Goal: Task Accomplishment & Management: Complete application form

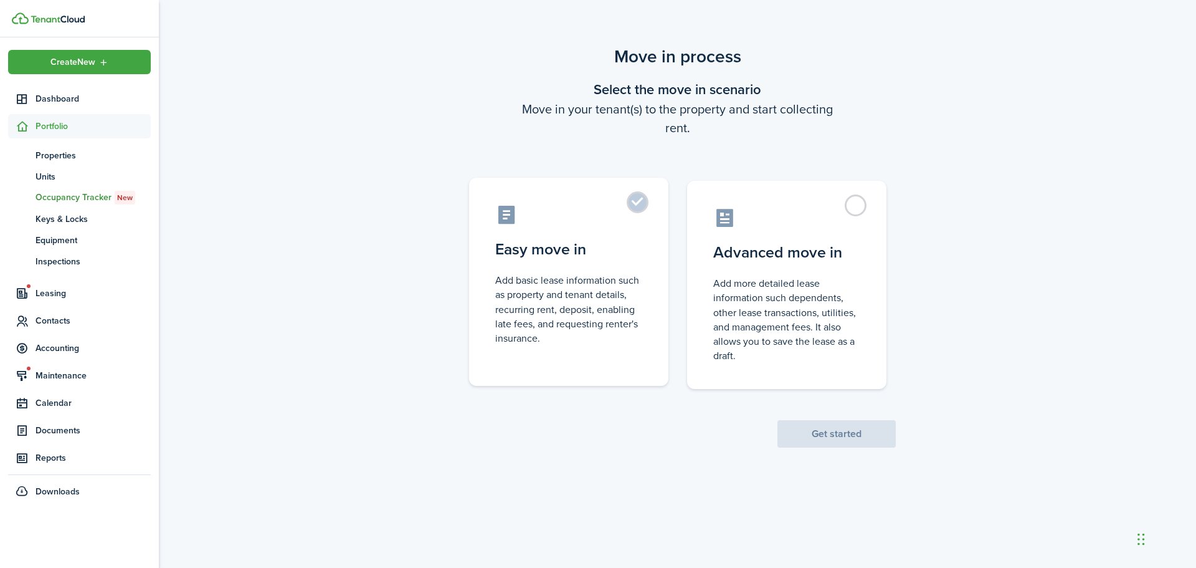
click at [633, 202] on label "Easy move in Add basic lease information such as property and tenant details, r…" at bounding box center [568, 282] width 199 height 208
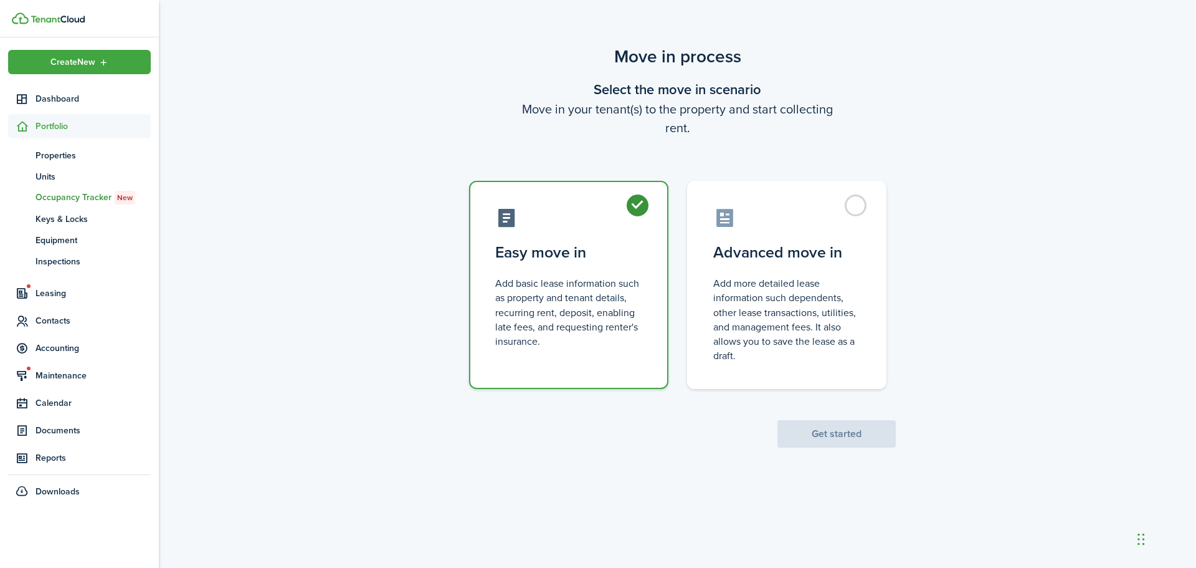
radio input "true"
click at [820, 435] on button "Get started" at bounding box center [836, 433] width 118 height 27
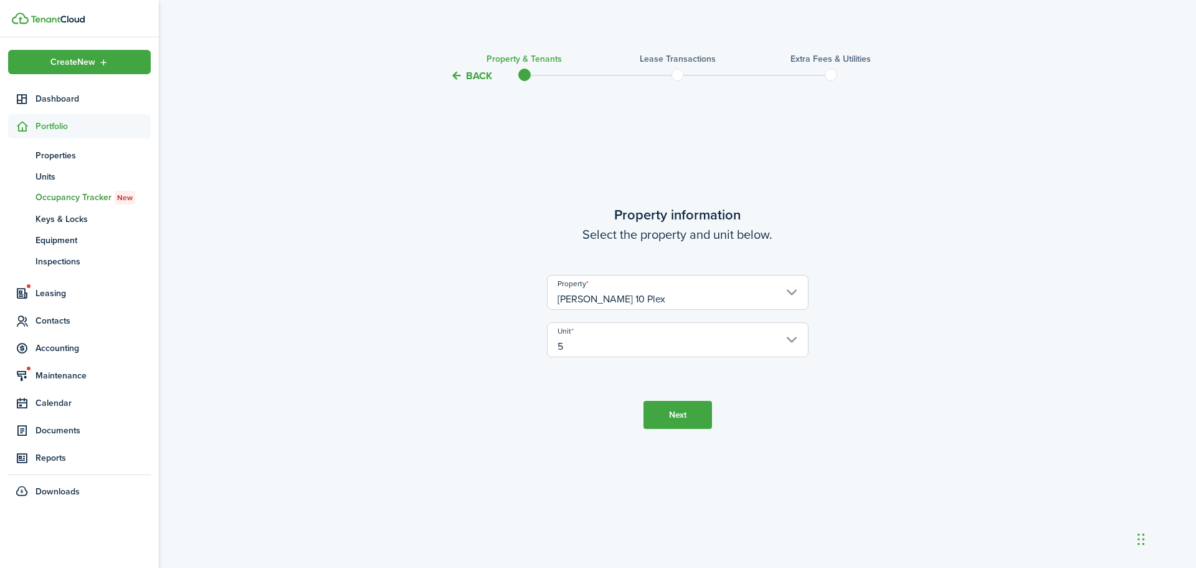
click at [674, 419] on button "Next" at bounding box center [677, 415] width 69 height 28
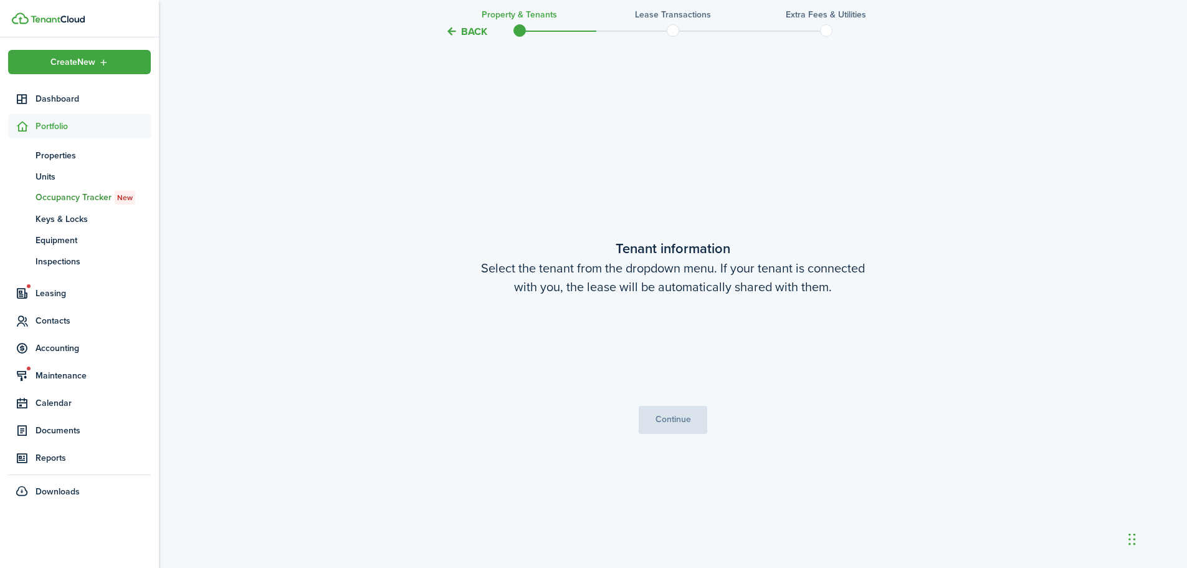
scroll to position [484, 0]
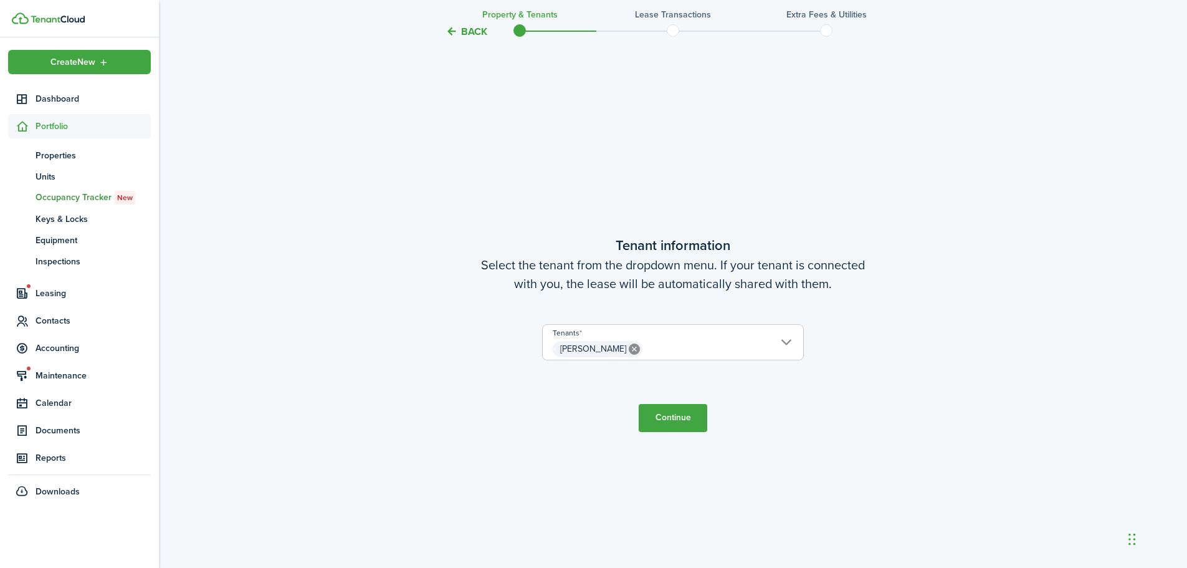
click at [657, 417] on button "Continue" at bounding box center [673, 418] width 69 height 28
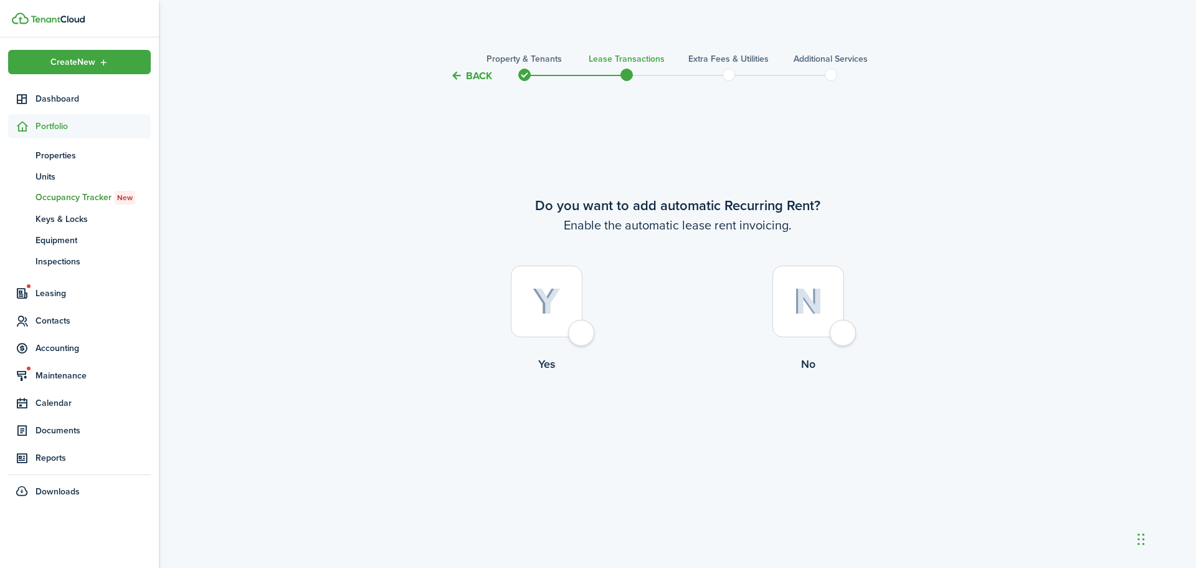
click at [560, 338] on label "Yes" at bounding box center [547, 321] width 262 height 113
radio input "true"
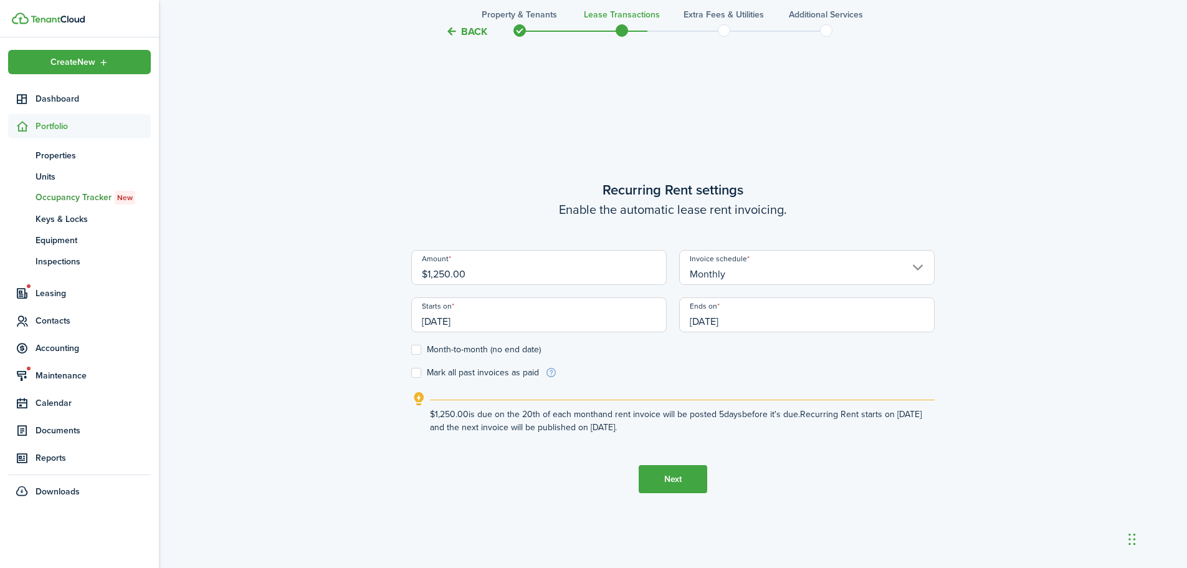
scroll to position [484, 0]
click at [711, 324] on input "[DATE]" at bounding box center [806, 311] width 255 height 35
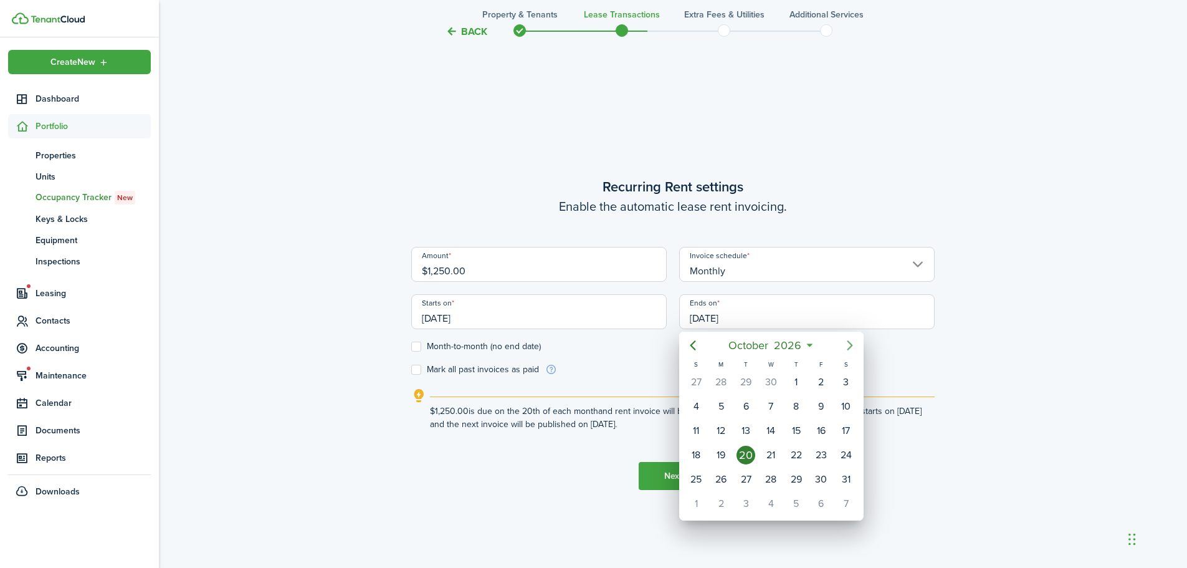
click at [851, 344] on icon "Next page" at bounding box center [850, 345] width 6 height 10
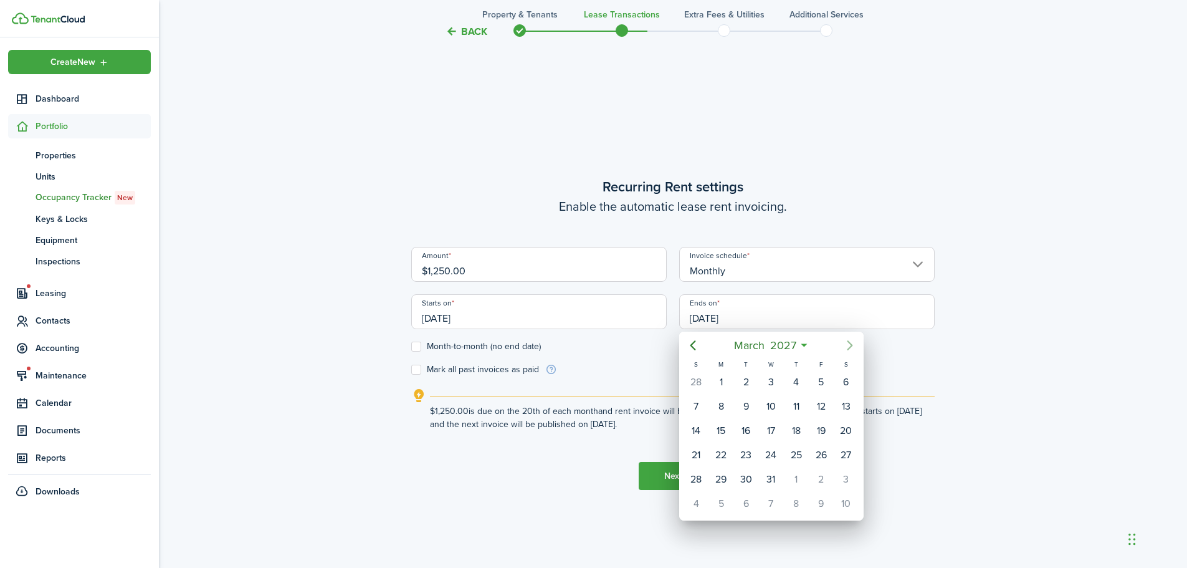
click at [851, 344] on icon "Next page" at bounding box center [850, 345] width 6 height 10
click at [788, 453] on div "20" at bounding box center [796, 454] width 19 height 19
type input "[DATE]"
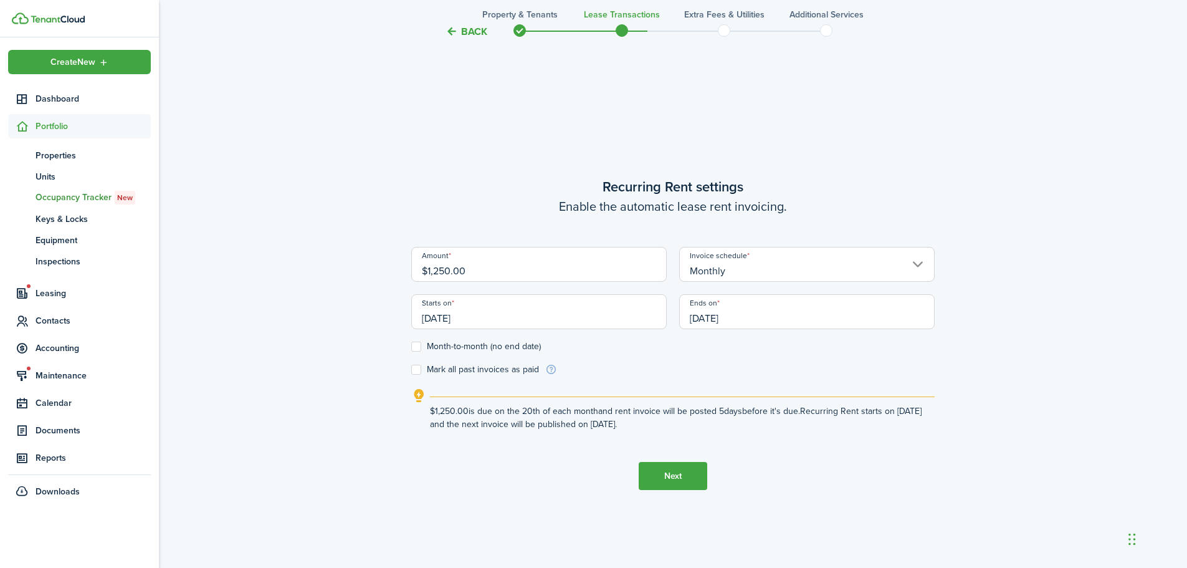
click at [671, 473] on button "Next" at bounding box center [673, 476] width 69 height 28
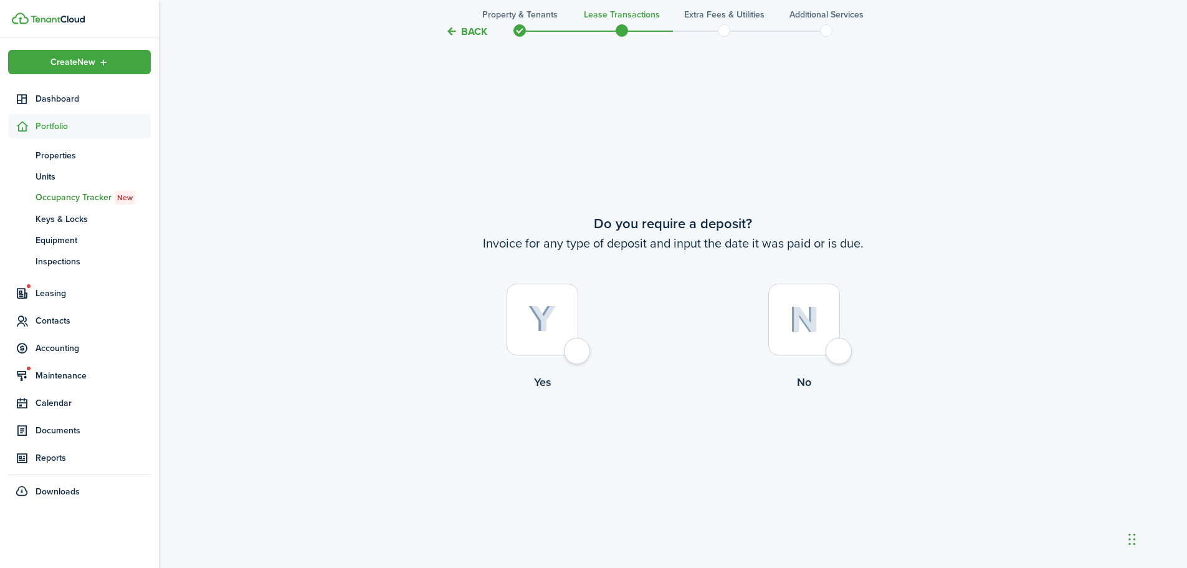
scroll to position [1052, 0]
click at [578, 354] on div at bounding box center [542, 318] width 72 height 72
radio input "true"
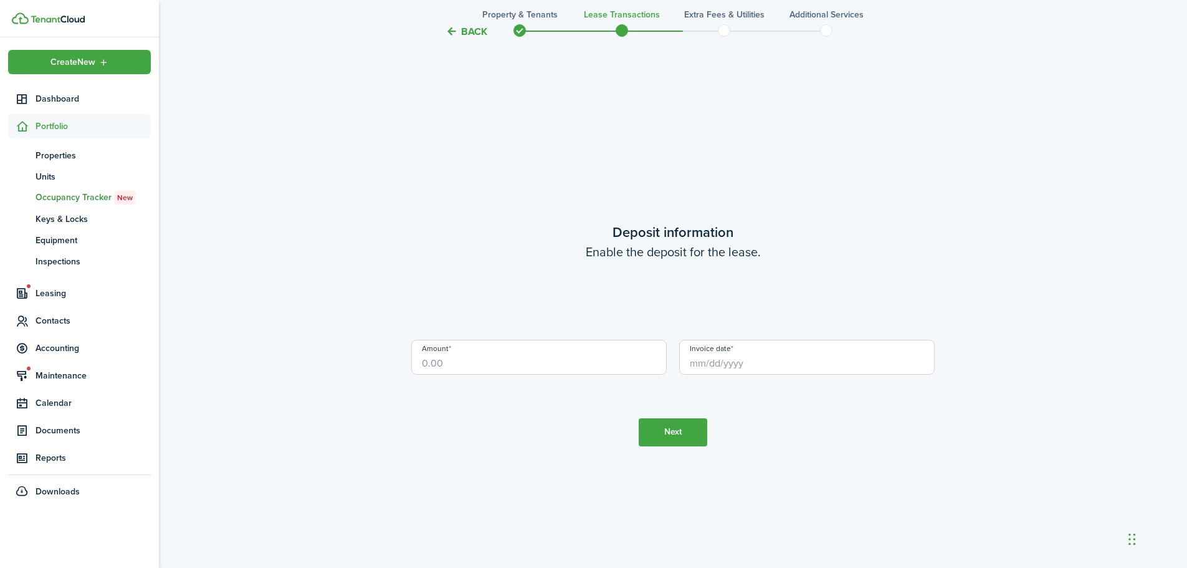
scroll to position [1619, 0]
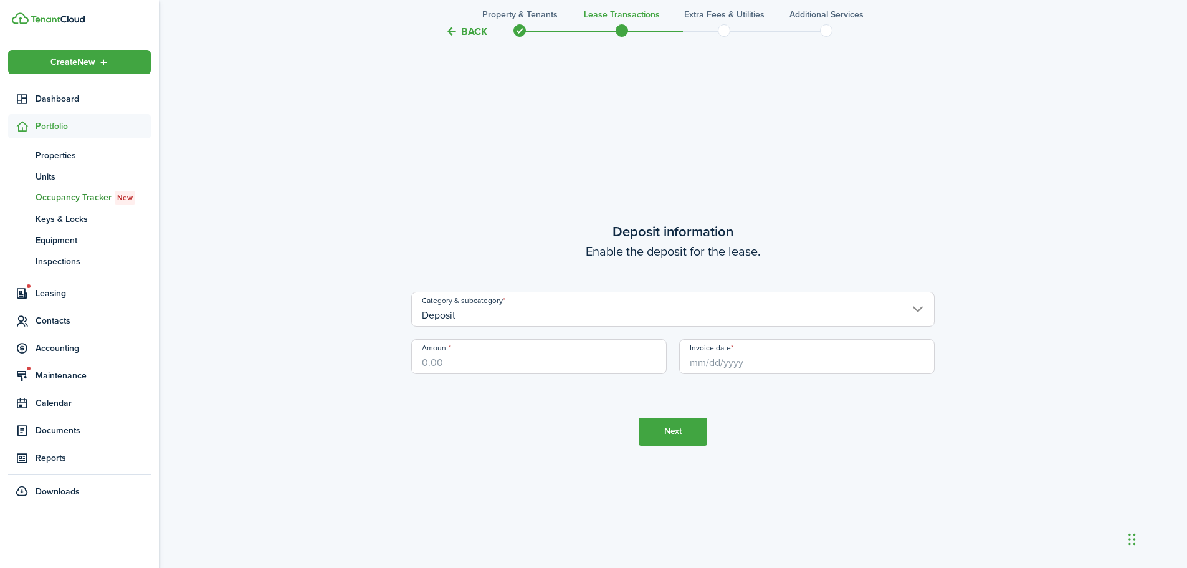
click at [465, 367] on input "Amount" at bounding box center [538, 356] width 255 height 35
type input "$200.00"
click at [739, 358] on input "Invoice date" at bounding box center [806, 356] width 255 height 35
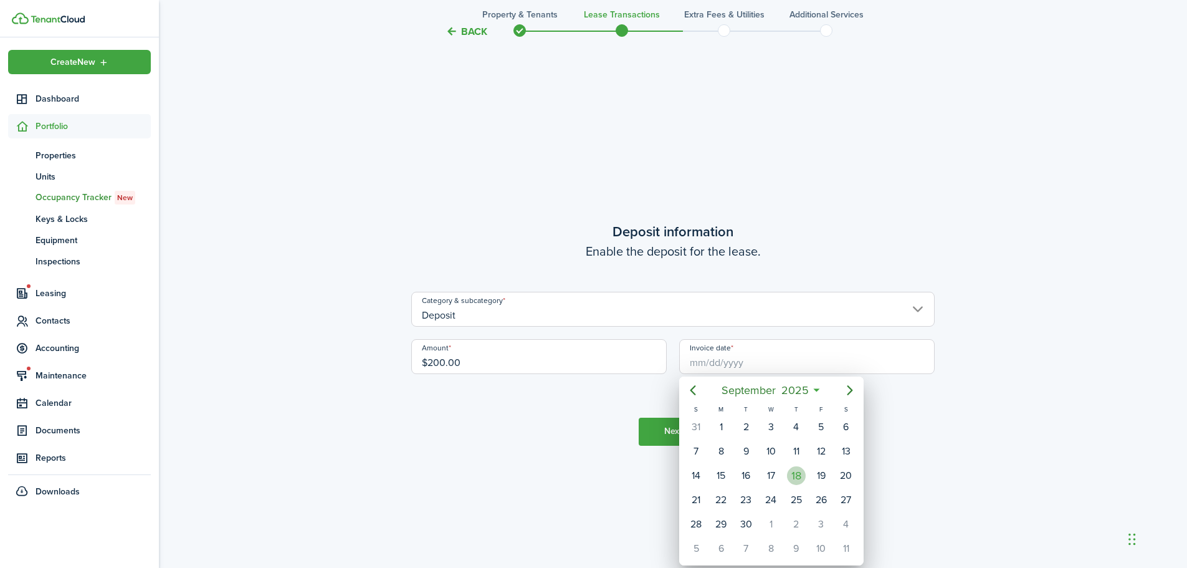
click at [794, 475] on div "18" at bounding box center [796, 475] width 19 height 19
type input "[DATE]"
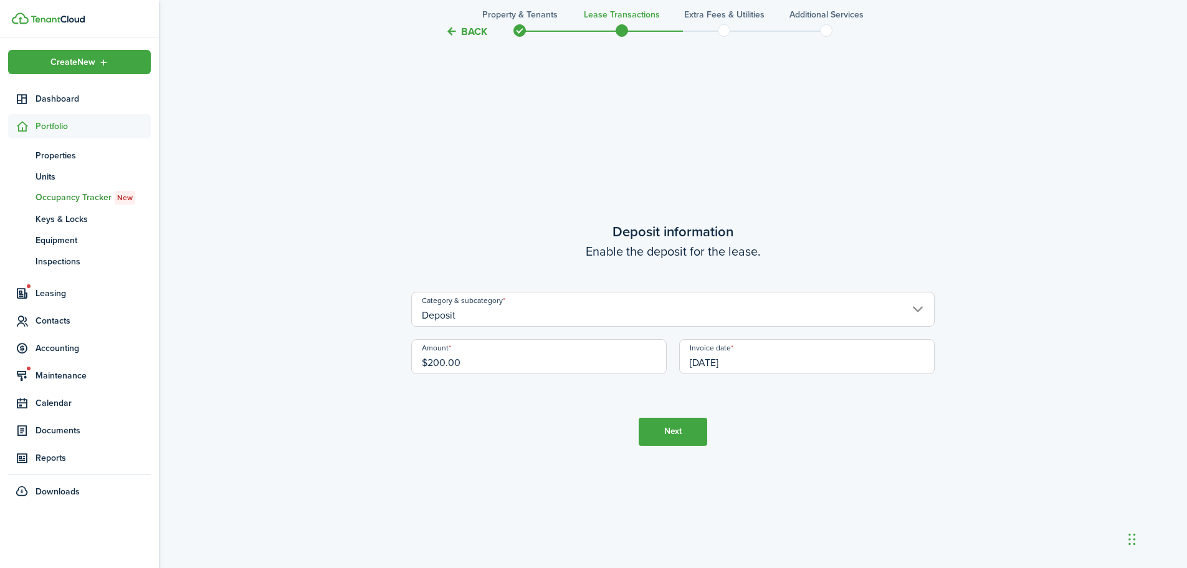
click at [670, 433] on button "Next" at bounding box center [673, 431] width 69 height 28
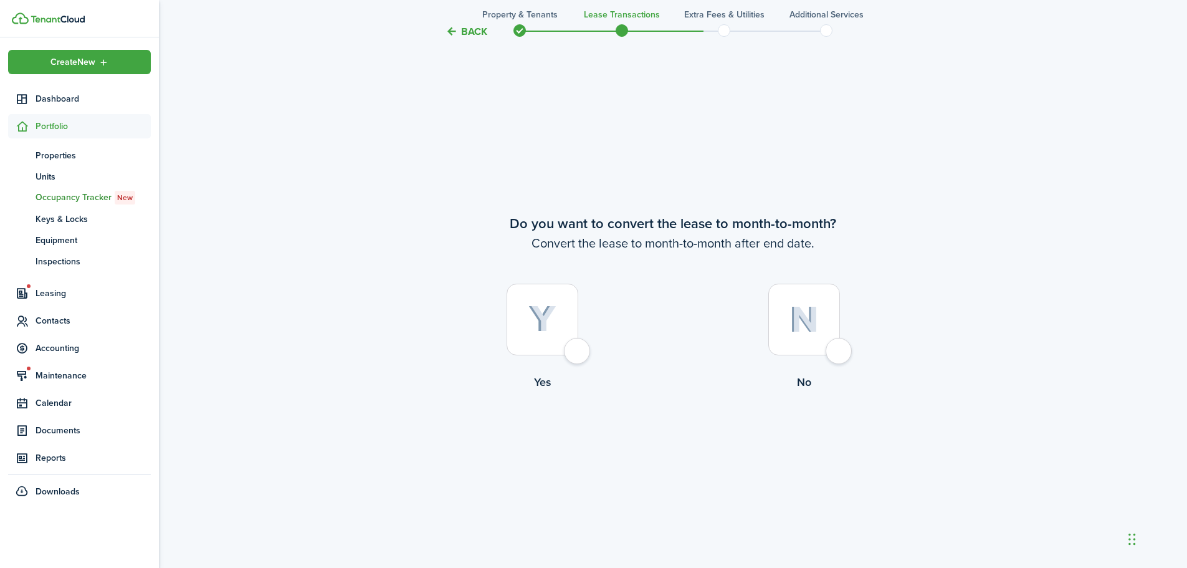
scroll to position [2187, 0]
click at [839, 347] on div at bounding box center [804, 318] width 72 height 72
radio input "true"
click at [676, 430] on button "Continue" at bounding box center [673, 440] width 69 height 28
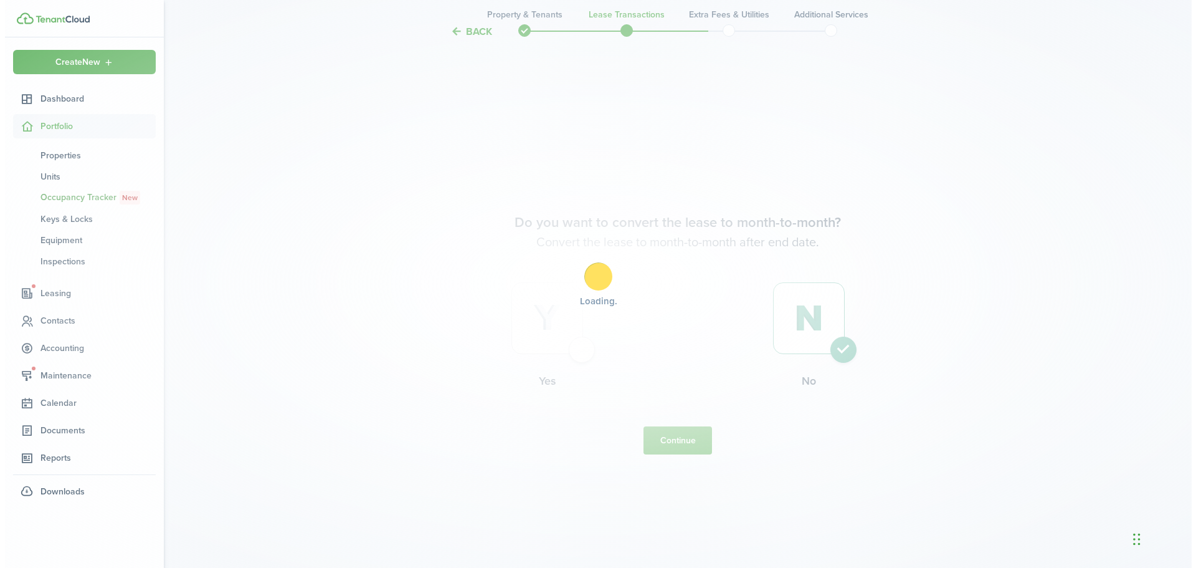
scroll to position [0, 0]
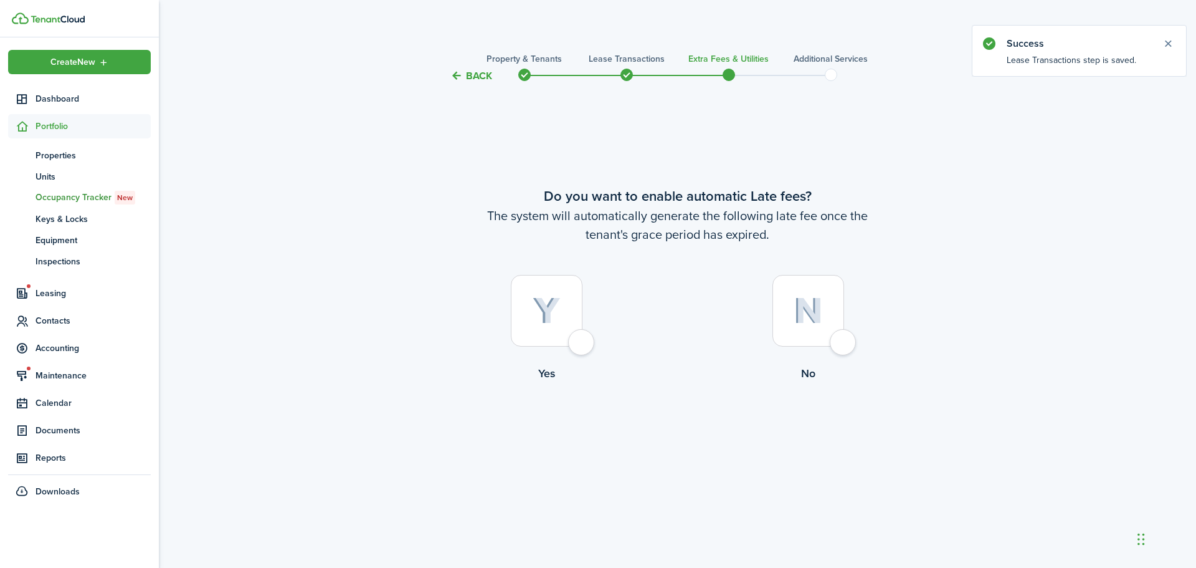
click at [579, 346] on div at bounding box center [547, 311] width 72 height 72
radio input "true"
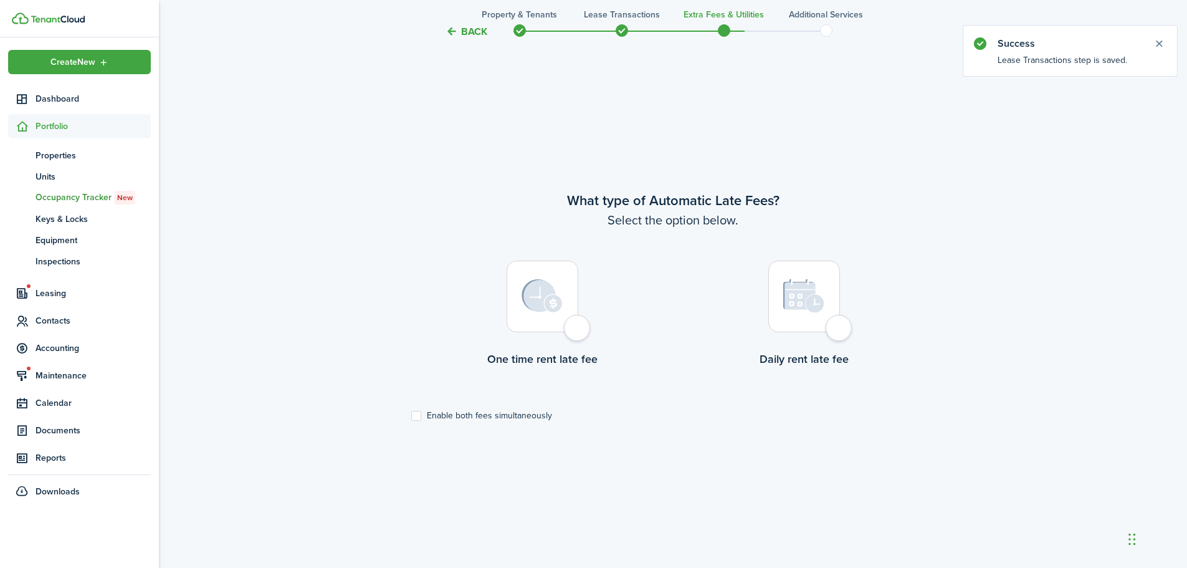
scroll to position [484, 0]
click at [578, 318] on div at bounding box center [542, 295] width 72 height 72
radio input "true"
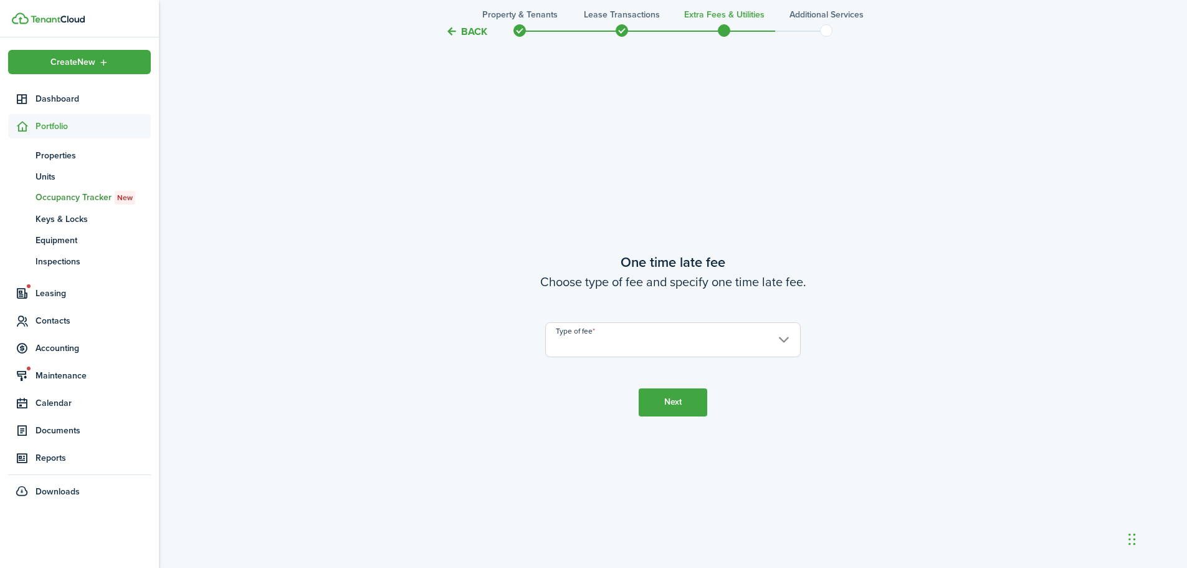
scroll to position [1052, 0]
click at [583, 333] on input "Type of fee" at bounding box center [672, 338] width 255 height 35
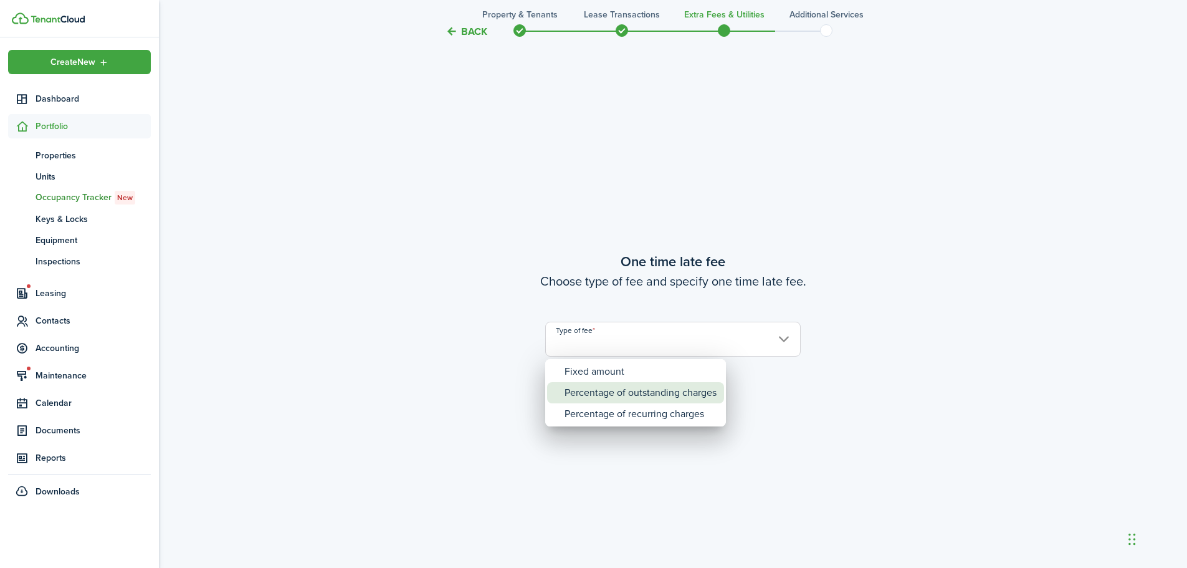
click at [599, 384] on div "Percentage of outstanding charges" at bounding box center [640, 392] width 152 height 21
type input "Percentage of outstanding charges"
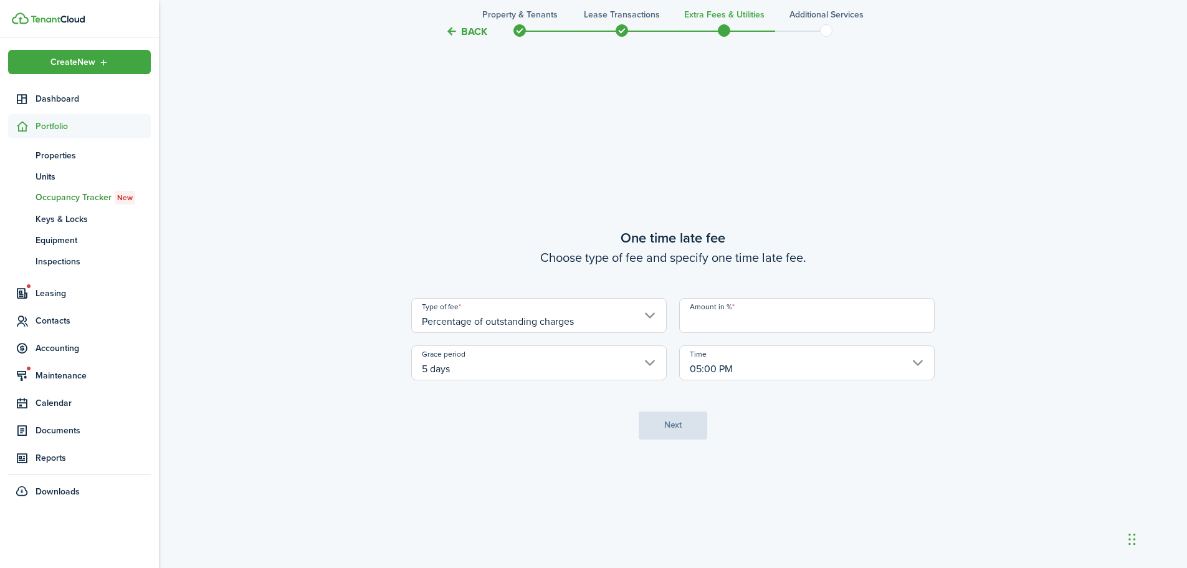
click at [763, 319] on input "Amount in %" at bounding box center [806, 315] width 255 height 35
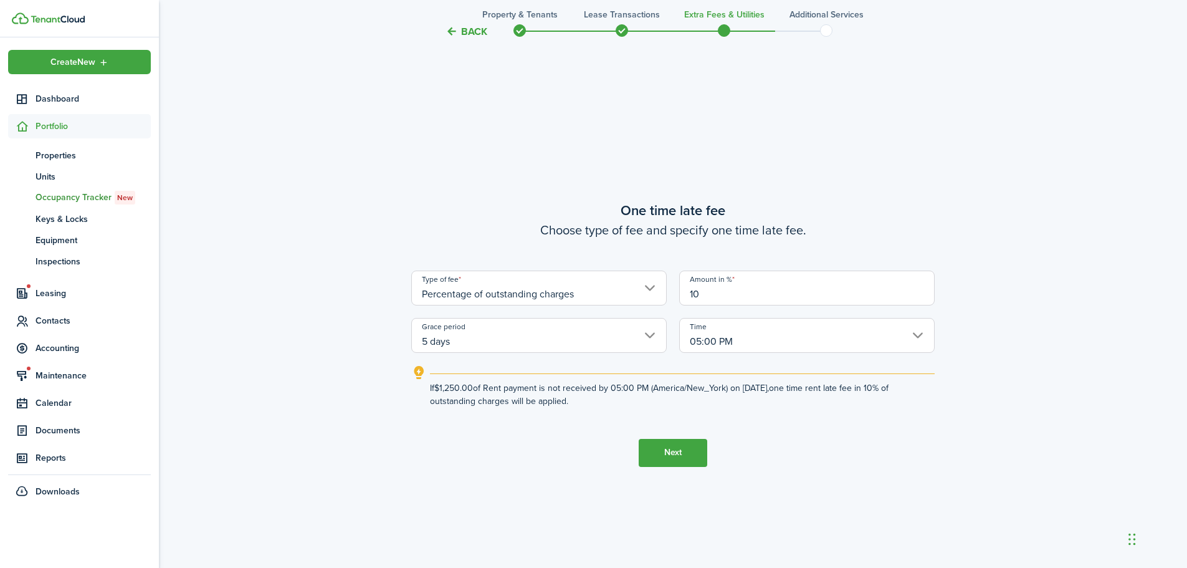
type input "10"
click at [691, 454] on button "Next" at bounding box center [673, 453] width 69 height 28
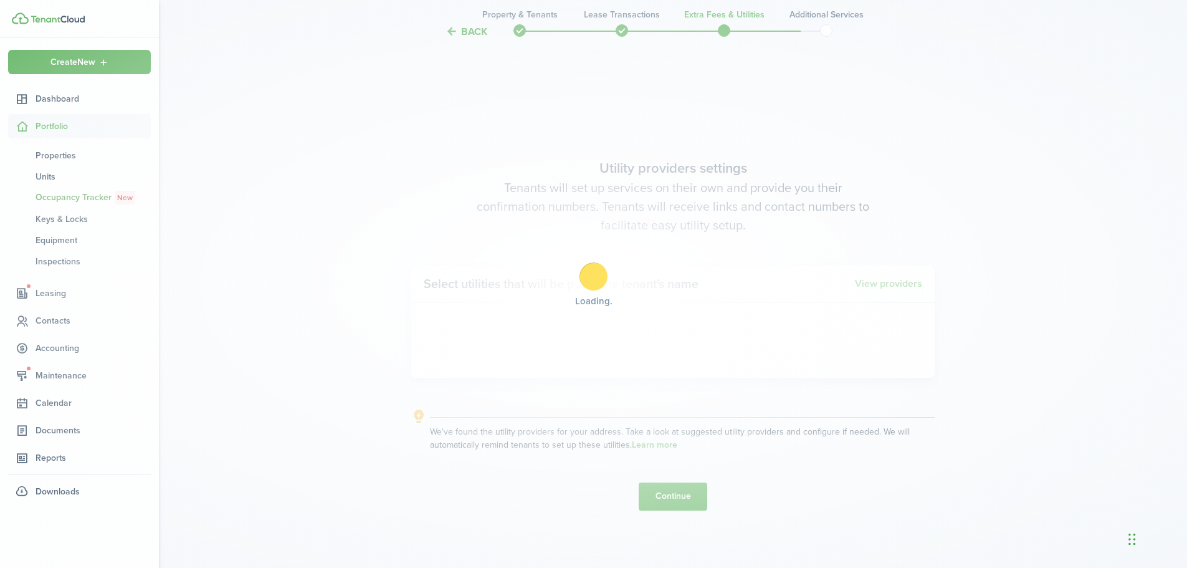
scroll to position [1619, 0]
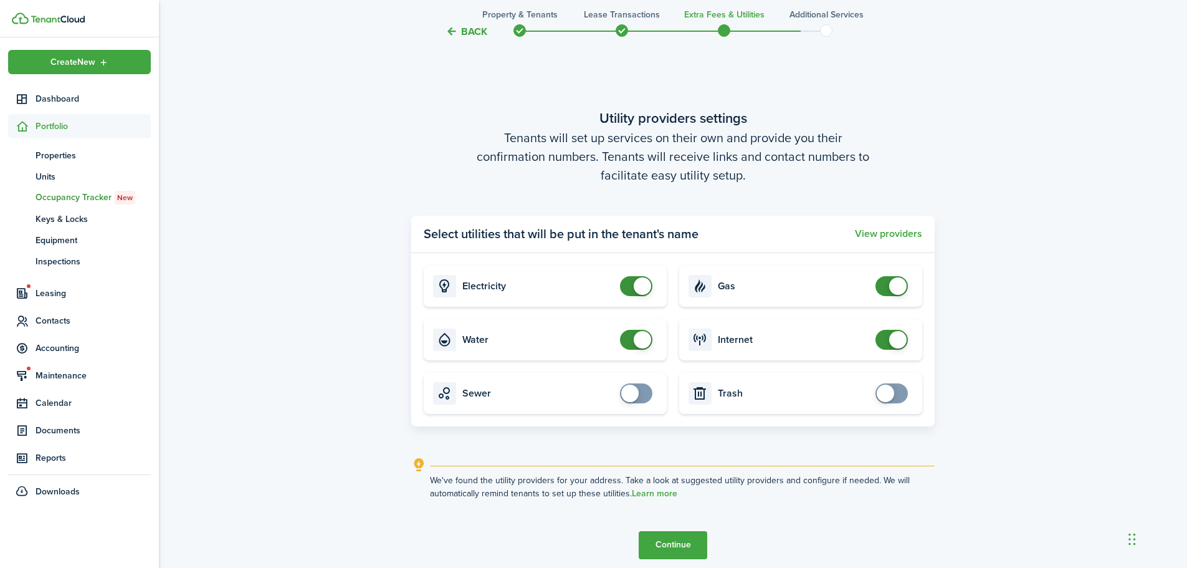
checkbox input "false"
click at [630, 288] on span at bounding box center [636, 286] width 12 height 20
checkbox input "false"
click at [635, 341] on span at bounding box center [642, 339] width 17 height 17
checkbox input "false"
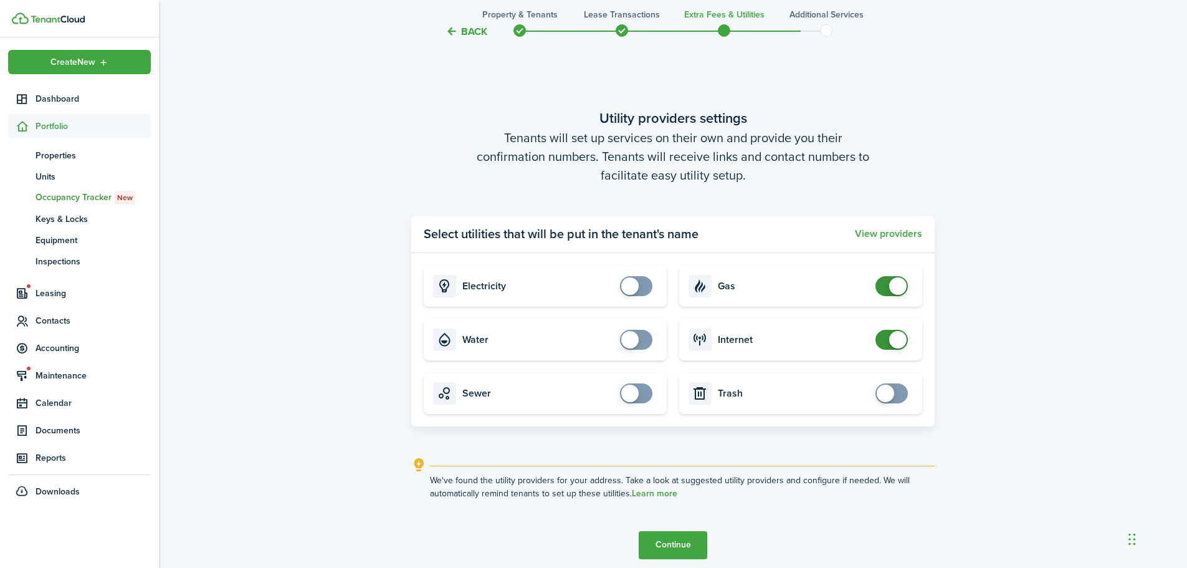
click at [885, 284] on span at bounding box center [891, 286] width 12 height 20
checkbox input "false"
click at [891, 340] on span at bounding box center [897, 339] width 17 height 17
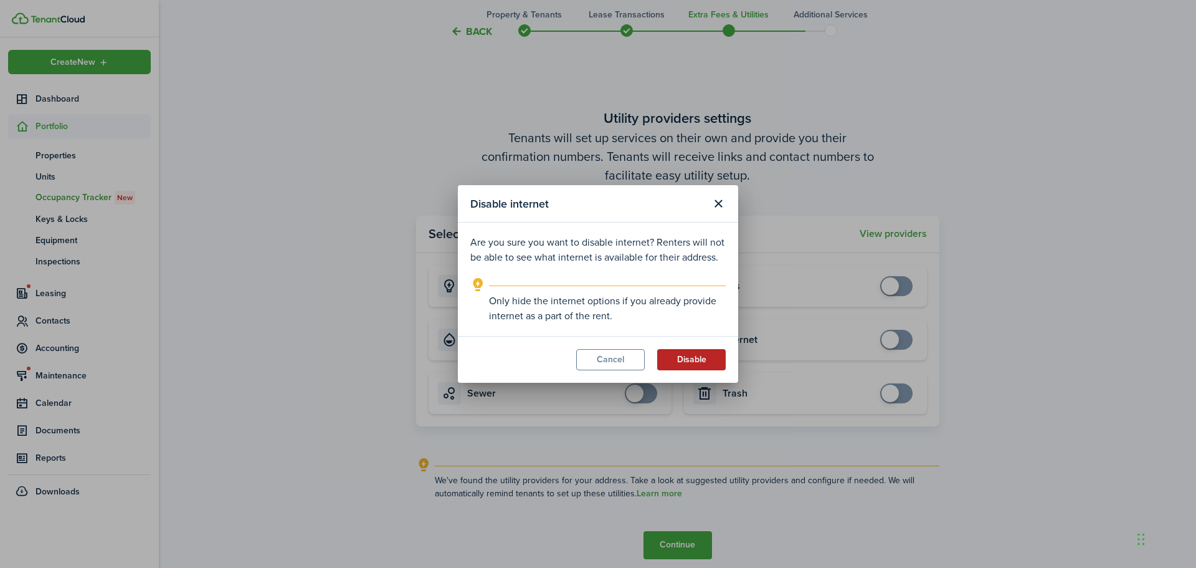
click at [701, 359] on button "Disable" at bounding box center [691, 359] width 69 height 21
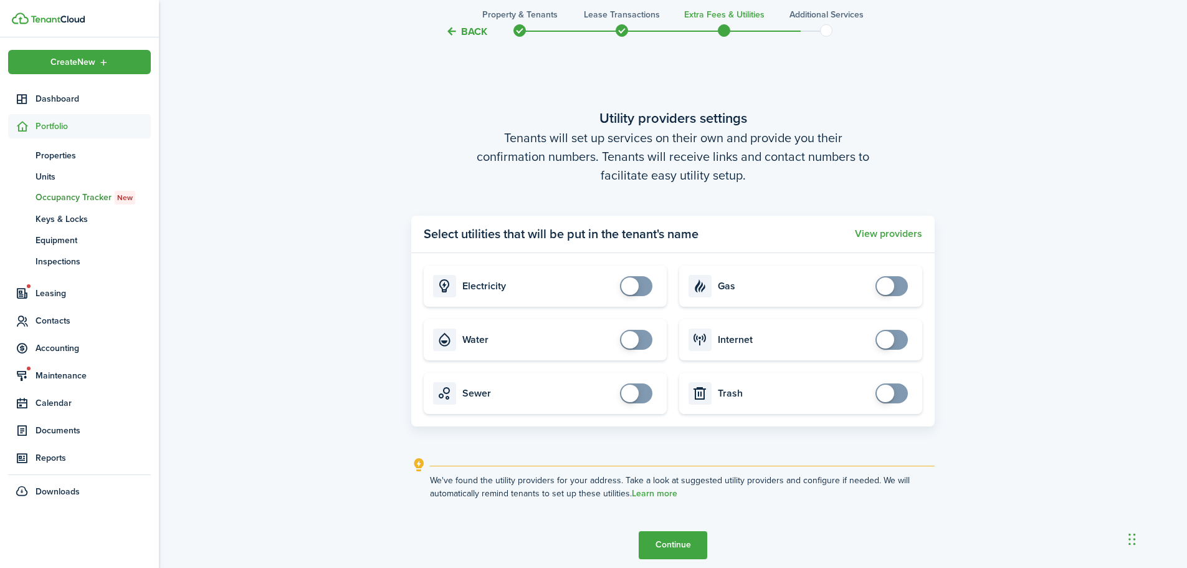
click at [695, 539] on button "Continue" at bounding box center [673, 545] width 69 height 28
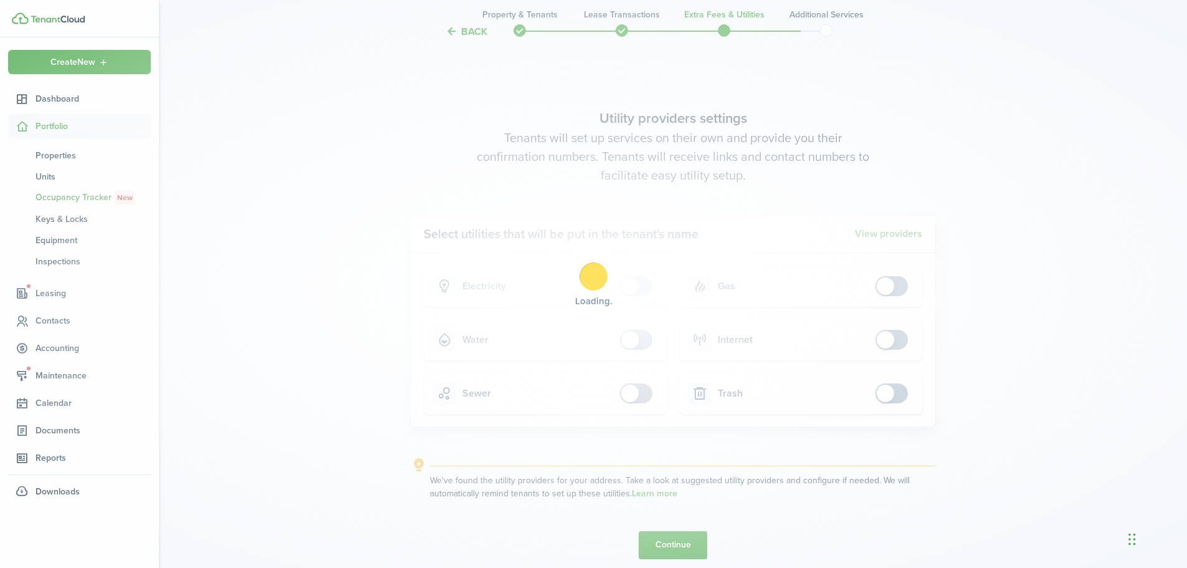
scroll to position [0, 0]
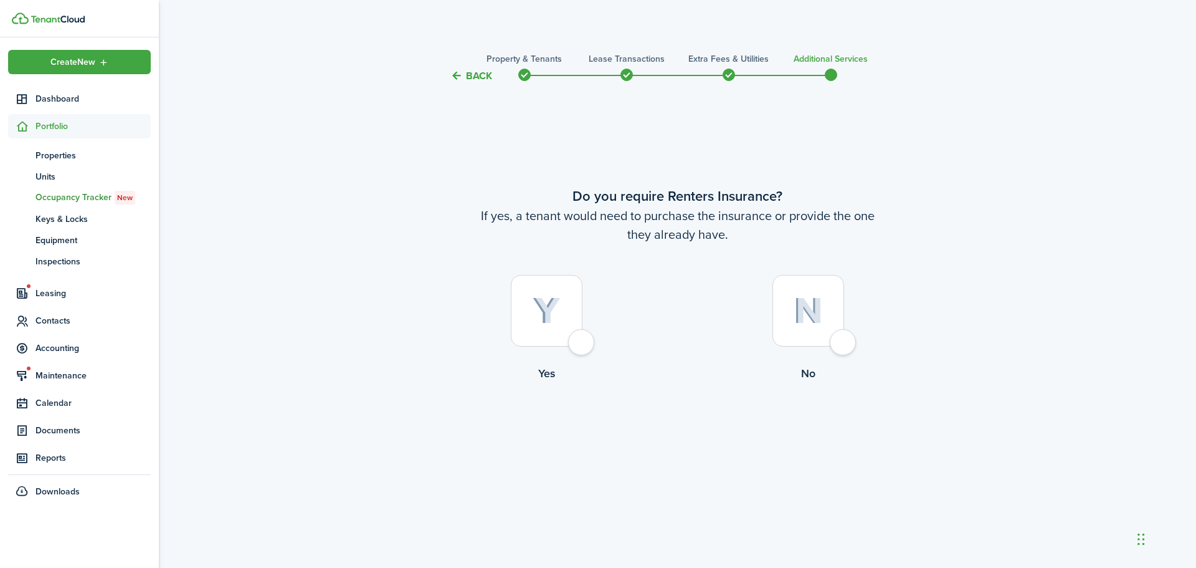
click at [841, 344] on div at bounding box center [808, 311] width 72 height 72
radio input "true"
click at [703, 433] on button "Complete move in" at bounding box center [678, 433] width 92 height 28
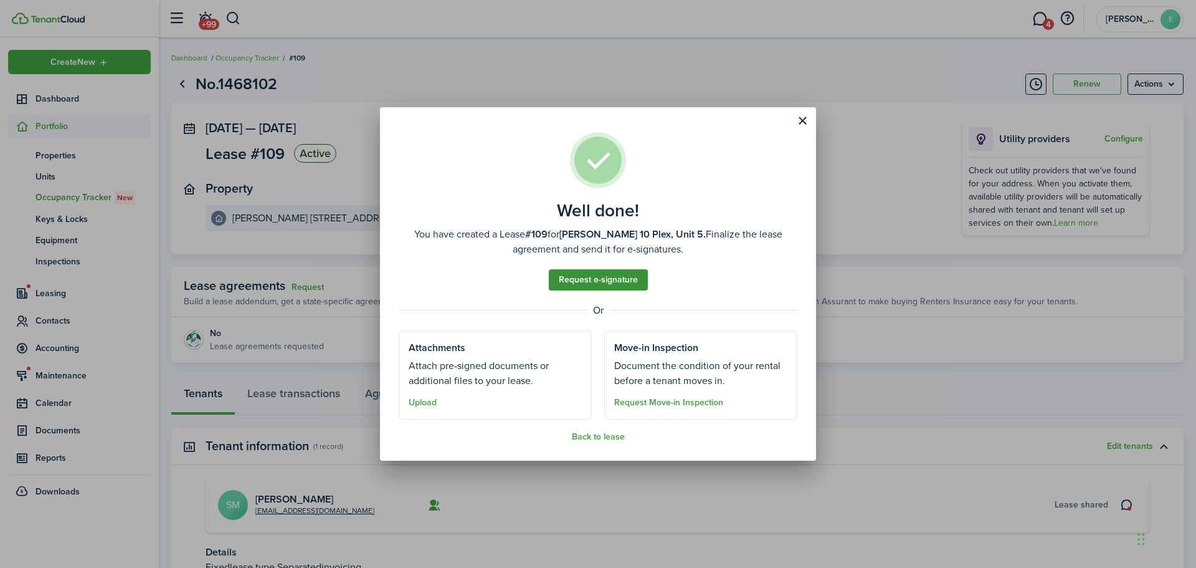
click at [617, 280] on link "Request e-signature" at bounding box center [598, 279] width 99 height 21
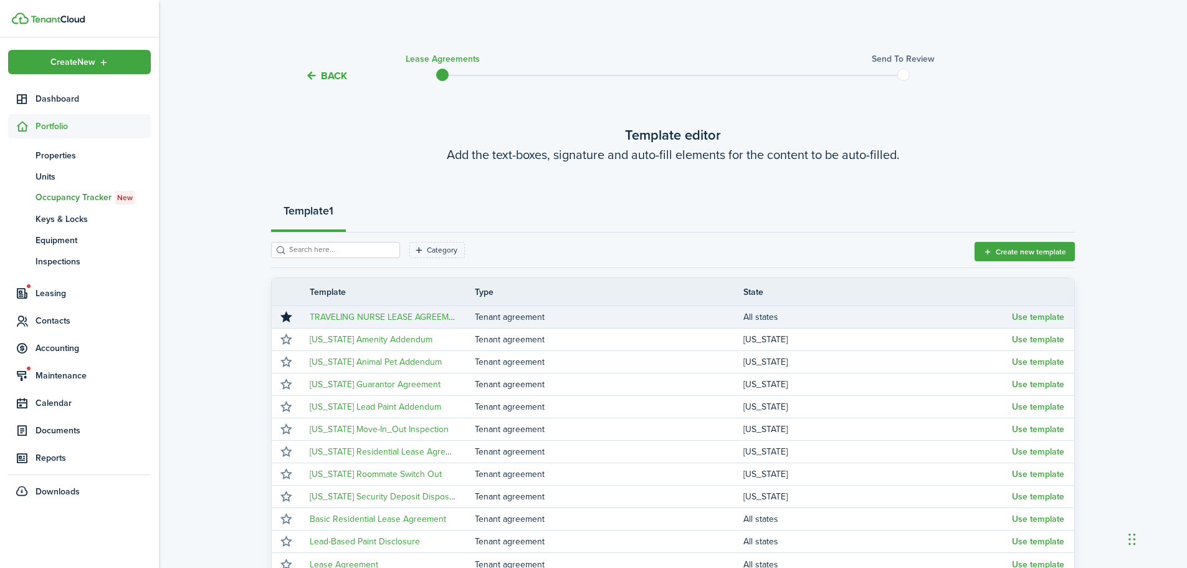
click at [472, 325] on tr "TRAVELING NURSE LEASE AGREEMENT Tenant agreement All states Use template" at bounding box center [673, 317] width 802 height 22
click at [475, 318] on td "Tenant agreement" at bounding box center [609, 316] width 268 height 17
click at [1033, 316] on button "Use template" at bounding box center [1038, 317] width 52 height 10
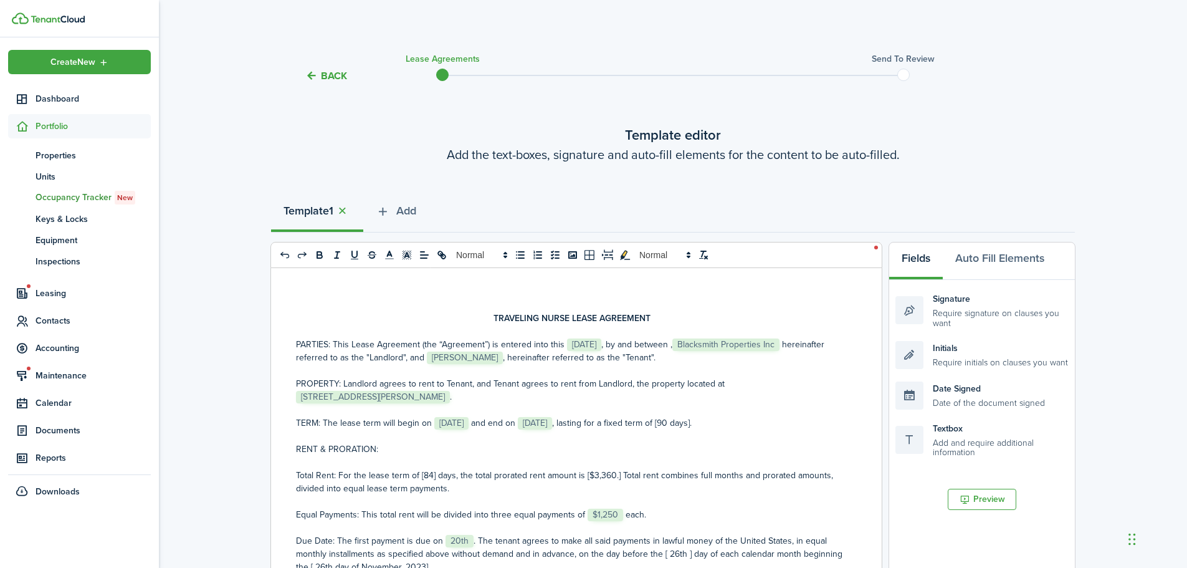
click at [552, 421] on span "[DATE]" at bounding box center [535, 423] width 34 height 12
click at [552, 424] on span "[DATE]" at bounding box center [535, 423] width 34 height 12
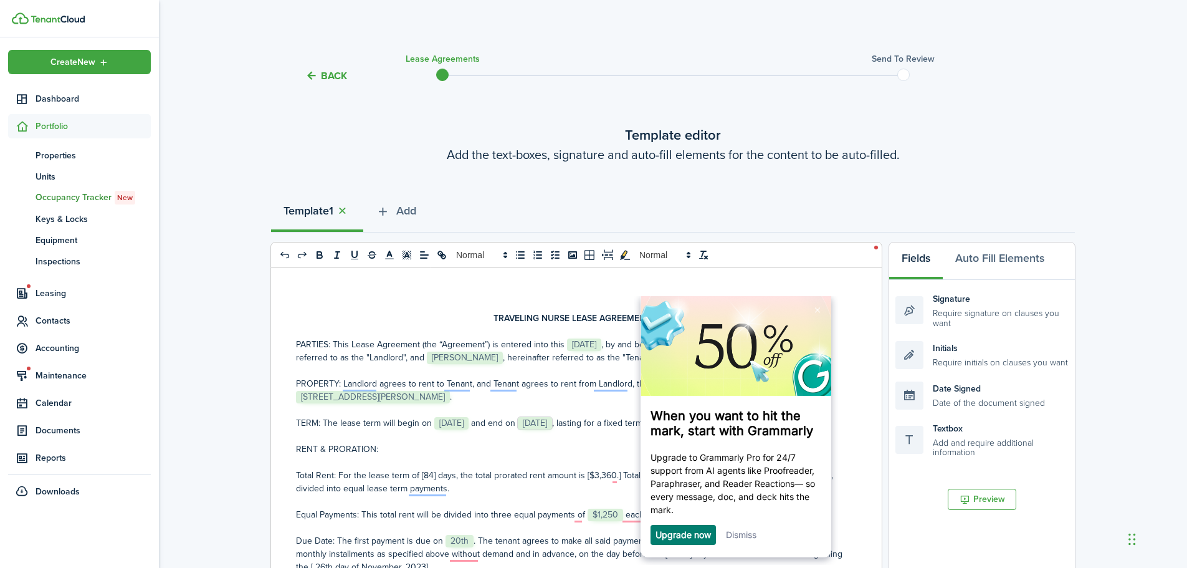
click at [605, 424] on p "TERM: The lease term will begin on ﻿ [DATE] ﻿ and end on ﻿ [DATE] ﻿, lasting fo…" at bounding box center [571, 422] width 551 height 13
drag, startPoint x: 609, startPoint y: 426, endPoint x: 996, endPoint y: 516, distance: 397.7
click at [609, 426] on p "TERM: The lease term will begin on ﻿ [DATE] ﻿ and end on ﻿ [DATE] ﻿, lasting fo…" at bounding box center [571, 422] width 551 height 13
click at [351, 475] on p "Total Rent: For the lease term of [84] days, the total prorated rent amount is …" at bounding box center [571, 481] width 551 height 26
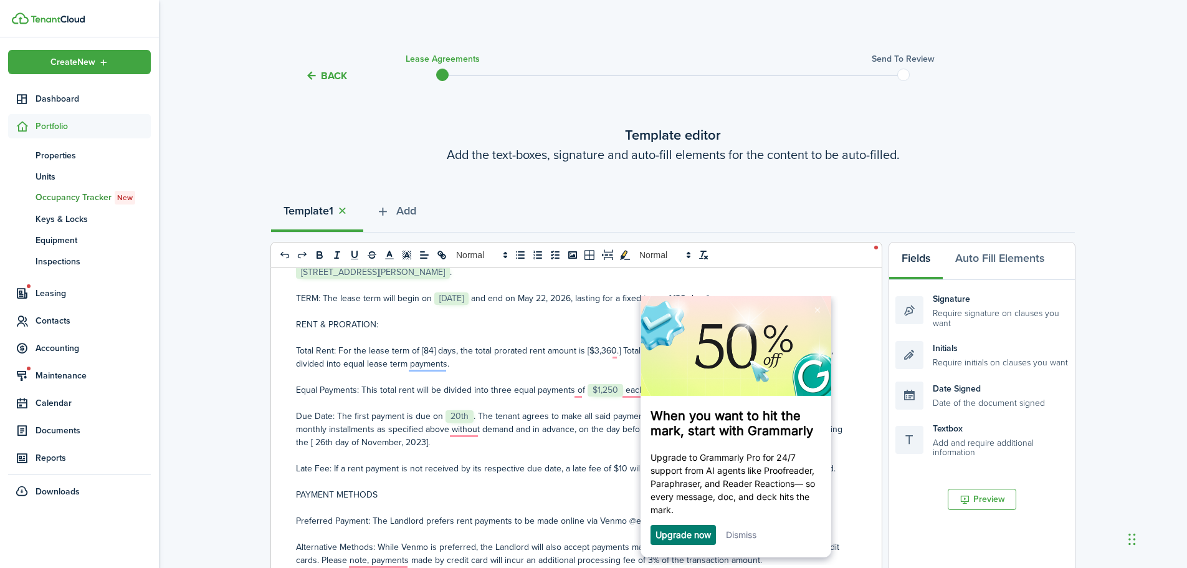
click at [515, 499] on p "PAYMENT METHODS" at bounding box center [571, 494] width 551 height 13
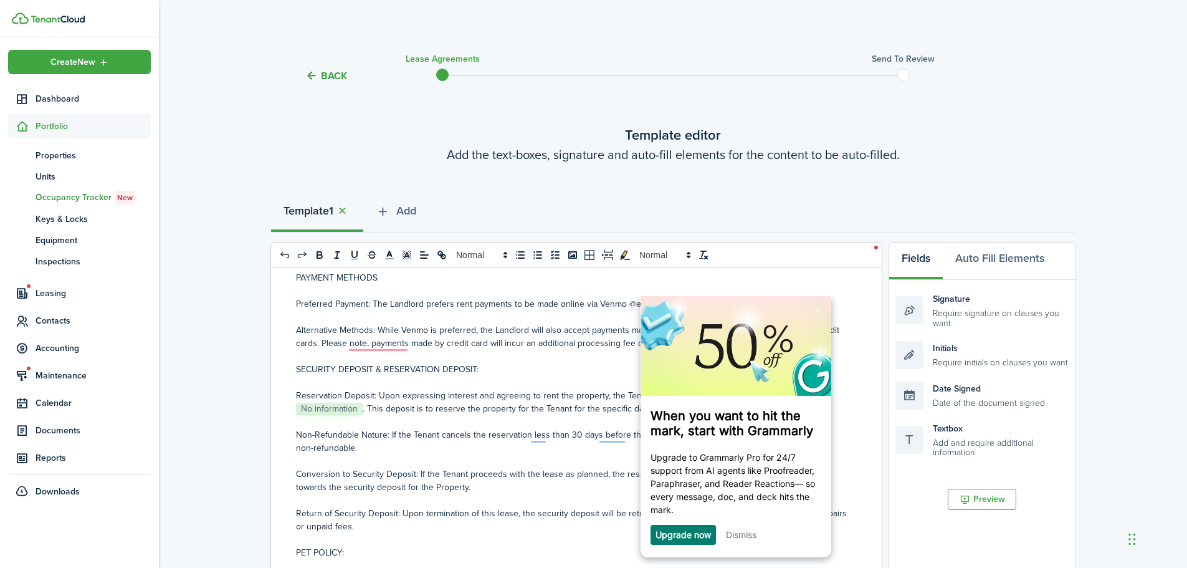
scroll to position [0, 0]
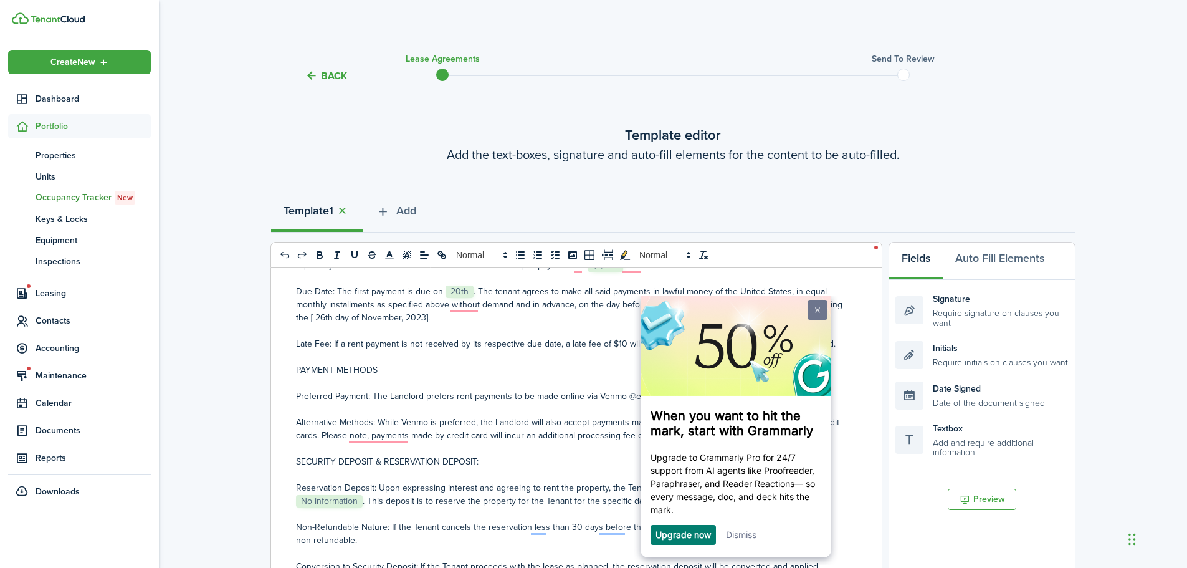
click at [809, 307] on link at bounding box center [817, 310] width 20 height 20
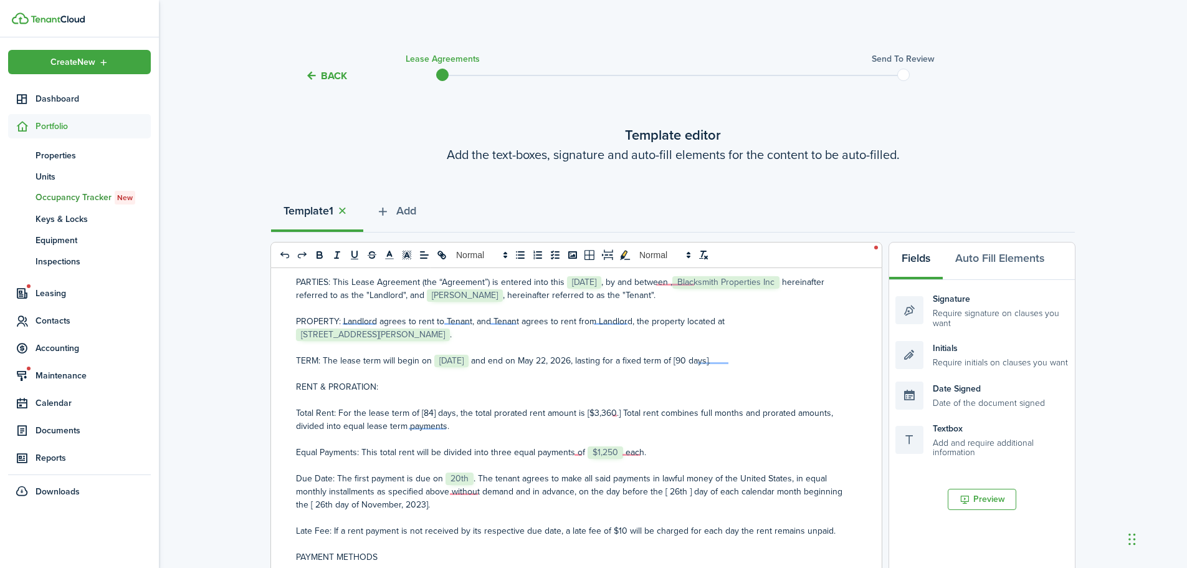
scroll to position [62, 0]
drag, startPoint x: 432, startPoint y: 413, endPoint x: 419, endPoint y: 413, distance: 13.7
click at [419, 413] on p "Total Rent: For the lease term of [84] days, the total prorated rent amount is …" at bounding box center [571, 419] width 551 height 26
click at [440, 413] on p "Total Rent: For the lease term of [84] days, the total prorated rent amount is …" at bounding box center [571, 419] width 551 height 26
click at [426, 413] on p "Total Rent: For the lease term of [84] days, the total prorated rent amount is …" at bounding box center [571, 419] width 551 height 26
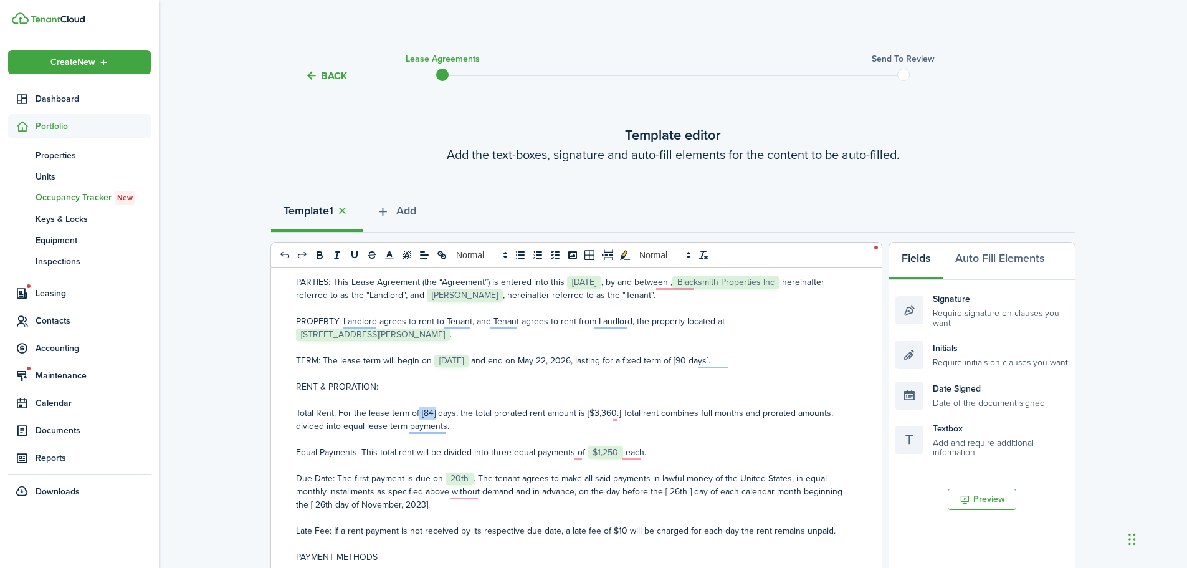
drag, startPoint x: 434, startPoint y: 414, endPoint x: 418, endPoint y: 414, distance: 16.2
click at [418, 414] on p "Total Rent: For the lease term of [84] days, the total prorated rent amount is …" at bounding box center [571, 419] width 551 height 26
click at [583, 412] on p "Total Rent: For the lease term of 214 days, the total prorated rent amount is […" at bounding box center [571, 419] width 551 height 26
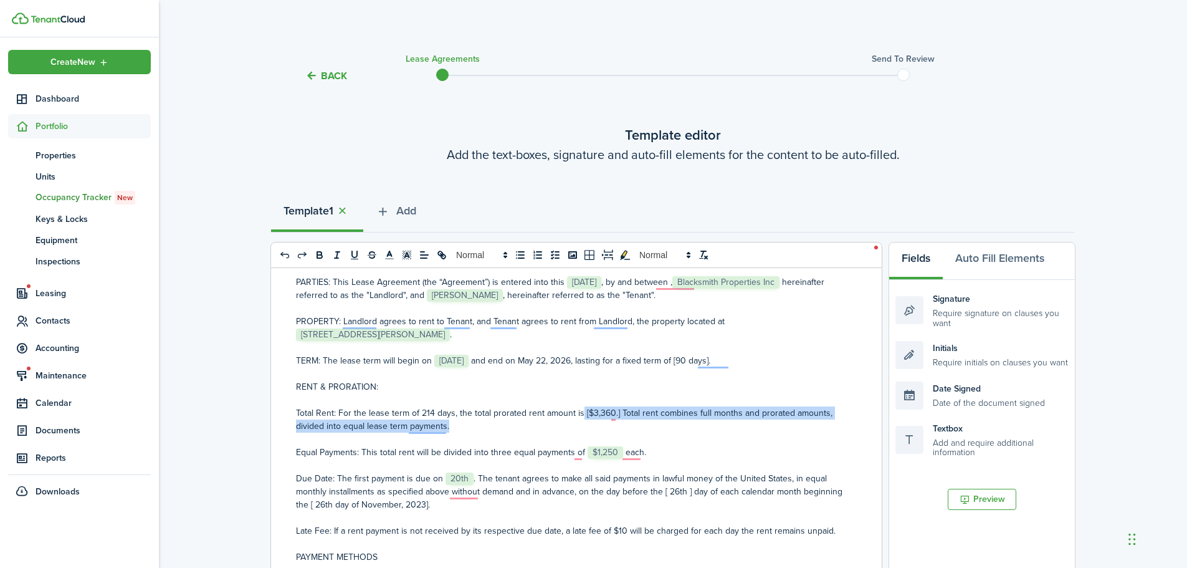
drag, startPoint x: 580, startPoint y: 411, endPoint x: 643, endPoint y: 435, distance: 67.7
click at [643, 435] on div "TRAVELING NURSE LEASE AGREEMENT PARTIES: This Lease Agreement (the “Agreement”)…" at bounding box center [571, 512] width 601 height 489
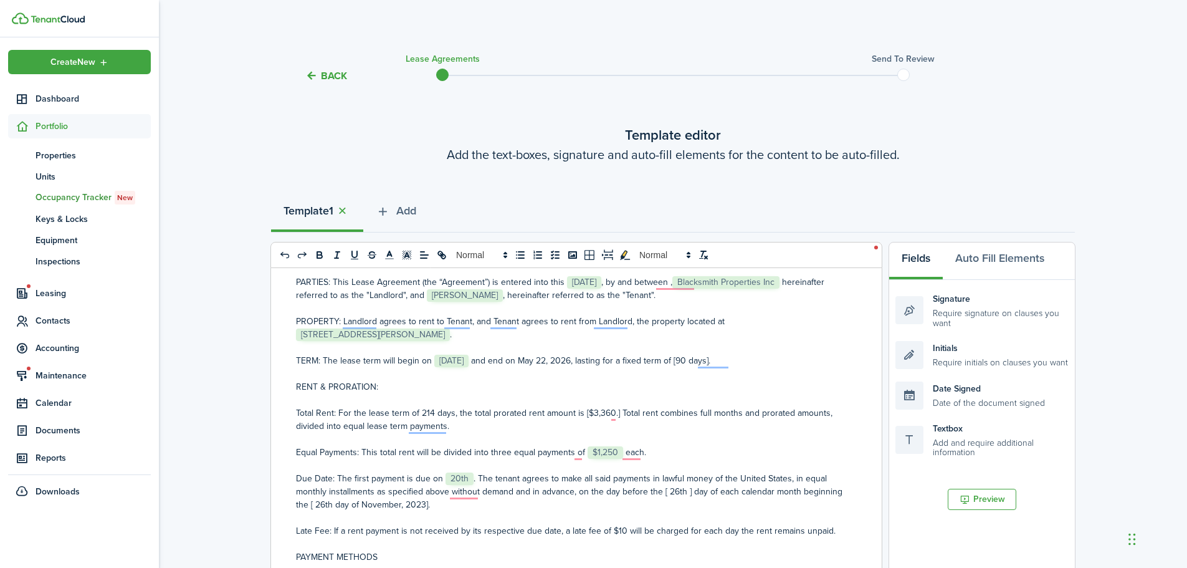
click at [457, 412] on p "Total Rent: For the lease term of 214 days, the total prorated rent amount is […" at bounding box center [571, 419] width 551 height 26
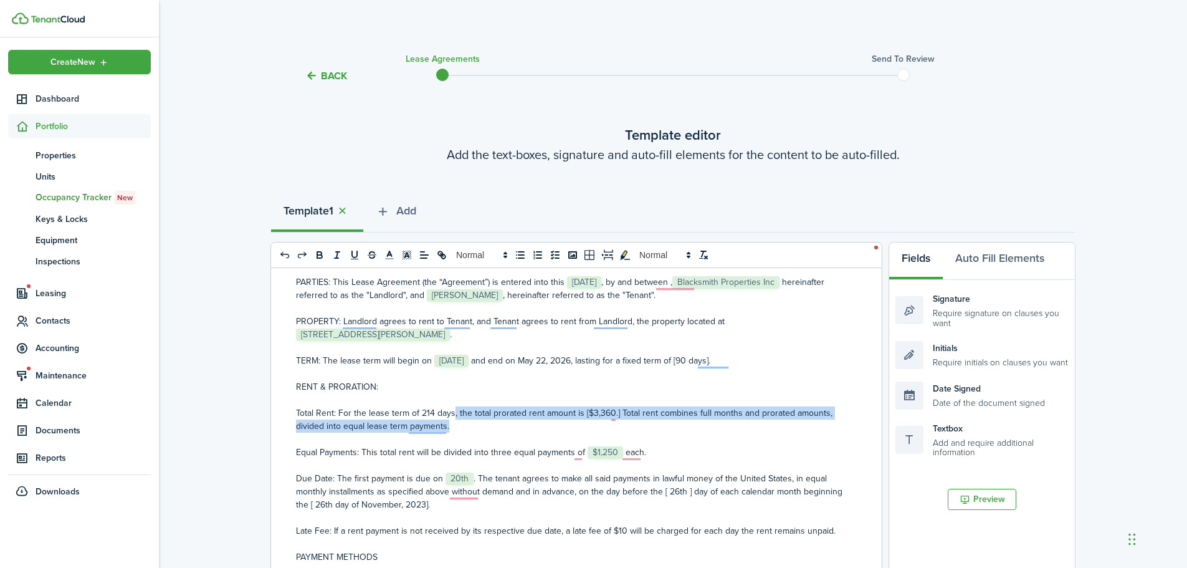
drag, startPoint x: 452, startPoint y: 412, endPoint x: 478, endPoint y: 422, distance: 28.6
click at [478, 422] on p "Total Rent: For the lease term of 214 days, the total prorated rent amount is […" at bounding box center [571, 419] width 551 height 26
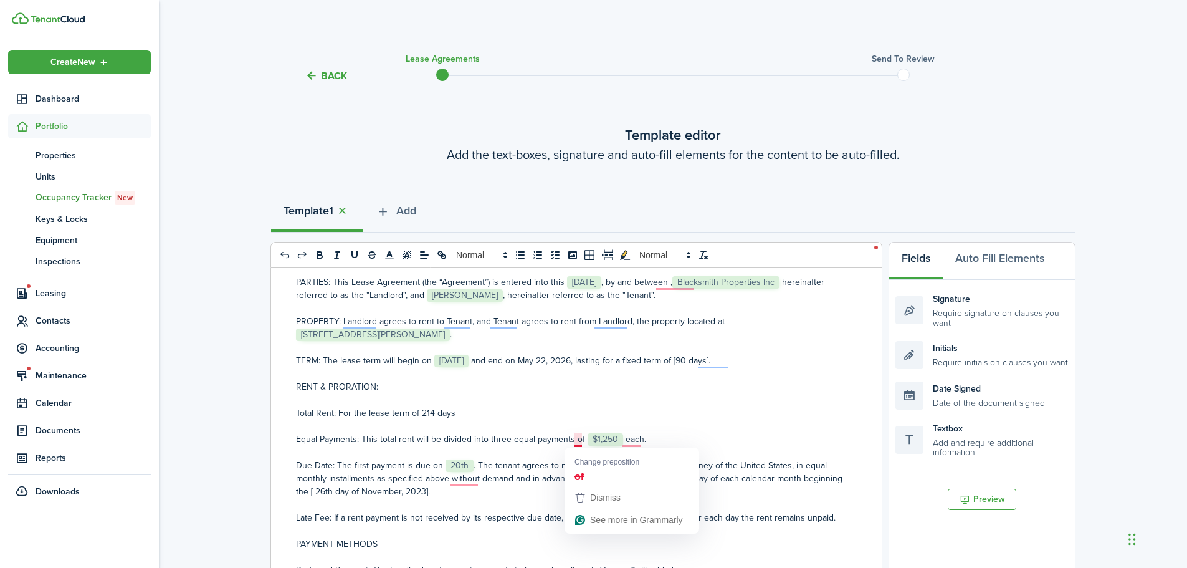
click at [587, 437] on span "$1,250" at bounding box center [605, 439] width 36 height 12
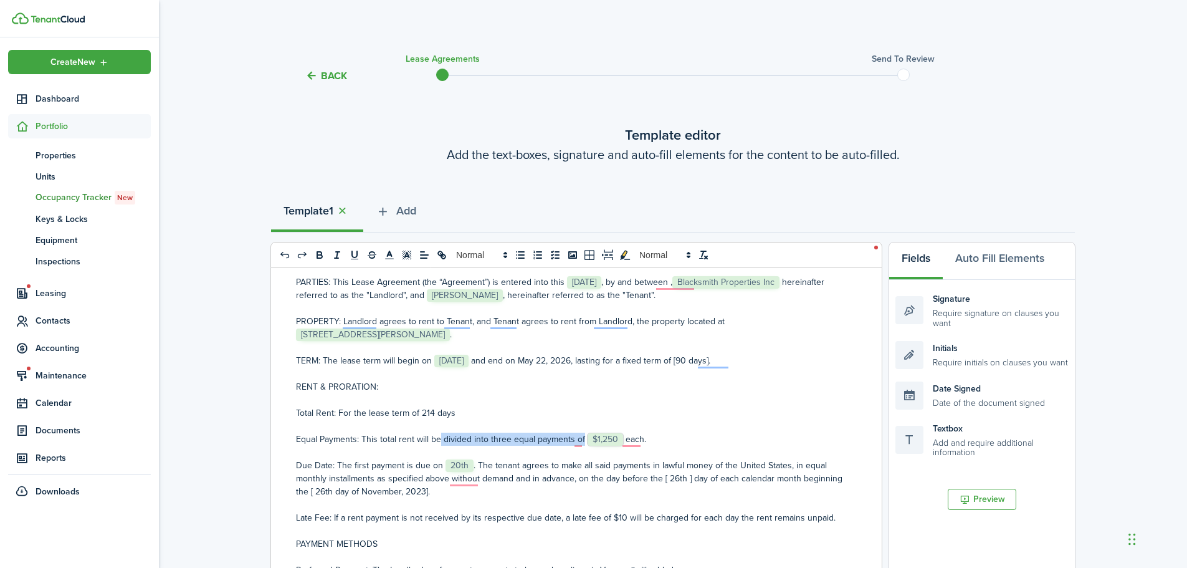
drag, startPoint x: 582, startPoint y: 437, endPoint x: 439, endPoint y: 443, distance: 143.4
click at [439, 443] on p "Equal Payments: This total rent will be divided into three equal payments of ﻿ …" at bounding box center [571, 438] width 551 height 13
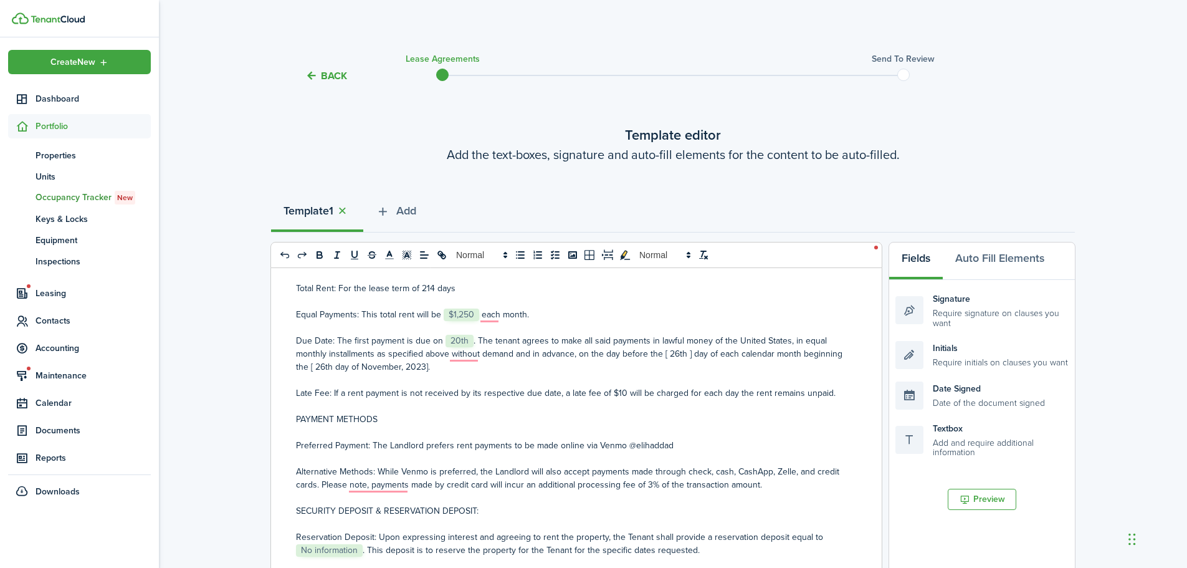
click at [748, 396] on p "Late Fee: If a rent payment is not received by its respective due date, a late …" at bounding box center [571, 392] width 551 height 13
drag, startPoint x: 659, startPoint y: 354, endPoint x: 675, endPoint y: 352, distance: 15.7
click at [675, 352] on p "Due Date: The first payment is due on ﻿ 20th ﻿. The tenant agrees to make all s…" at bounding box center [571, 353] width 551 height 39
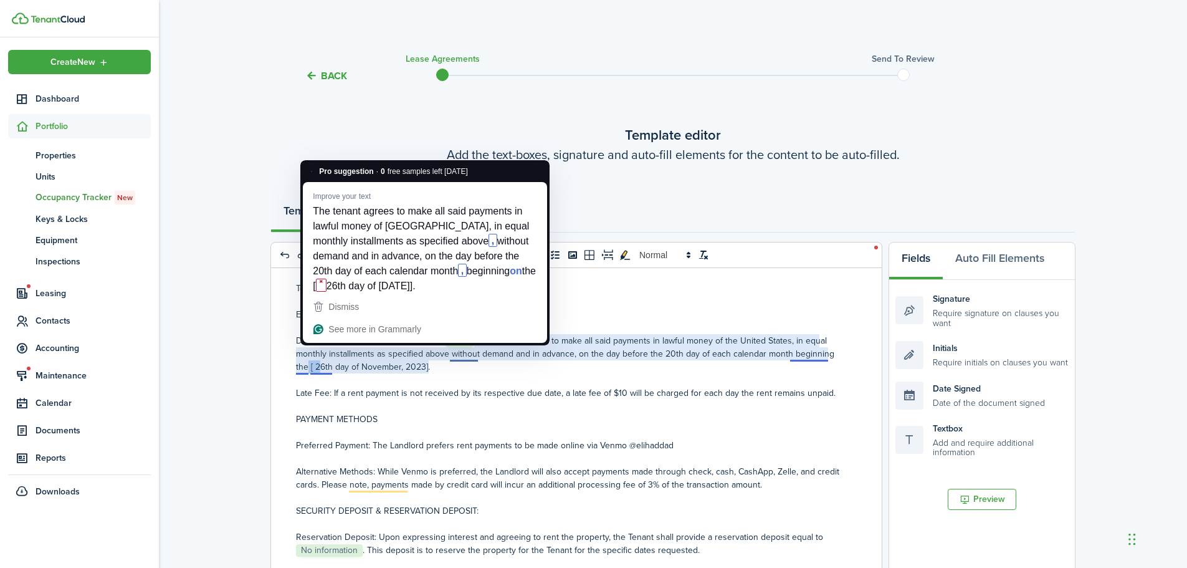
drag, startPoint x: 306, startPoint y: 368, endPoint x: 318, endPoint y: 368, distance: 11.9
click at [318, 368] on p "Due Date: The first payment is due on ﻿ 20th ﻿. The tenant agrees to make all s…" at bounding box center [571, 353] width 551 height 39
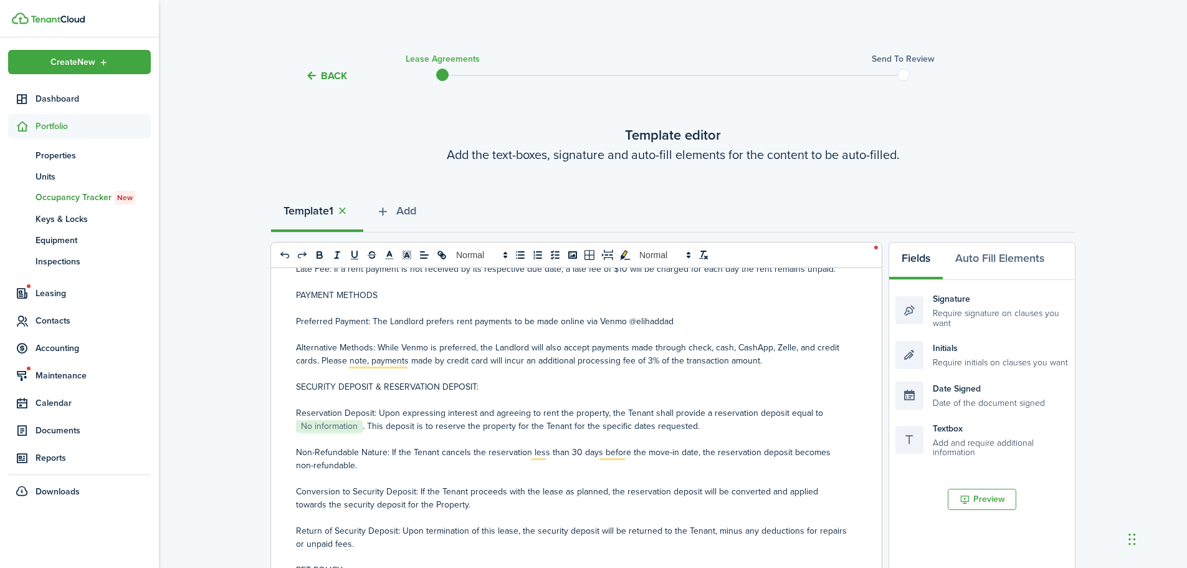
scroll to position [311, 0]
click at [361, 429] on span "No information" at bounding box center [329, 425] width 67 height 12
click at [364, 429] on p "Reservation Deposit: Upon expressing interest and agreeing to rent the property…" at bounding box center [571, 419] width 551 height 26
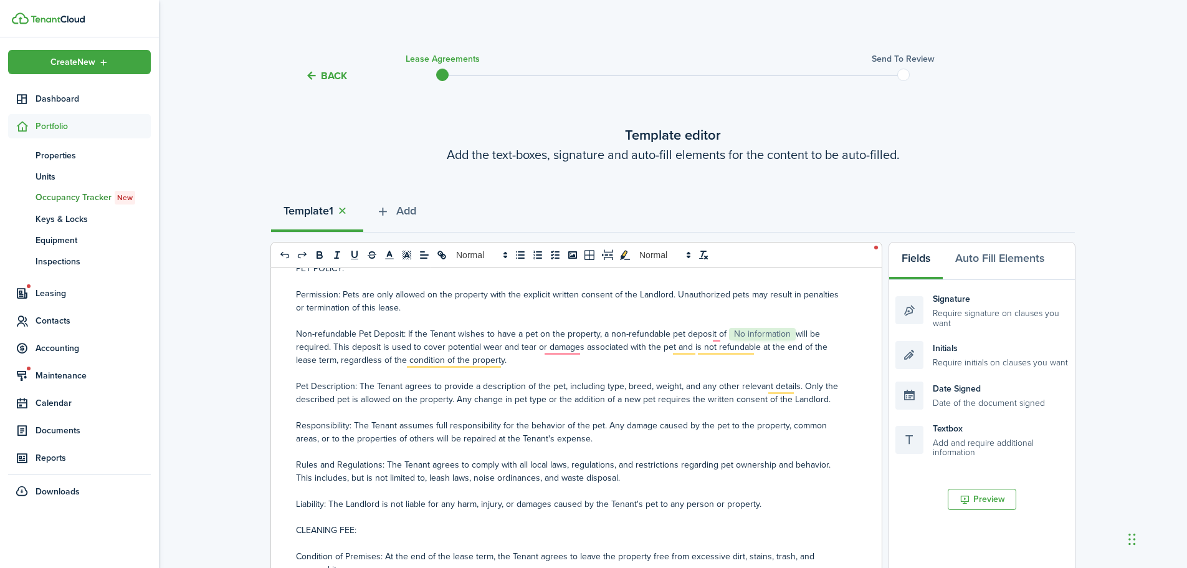
scroll to position [623, 0]
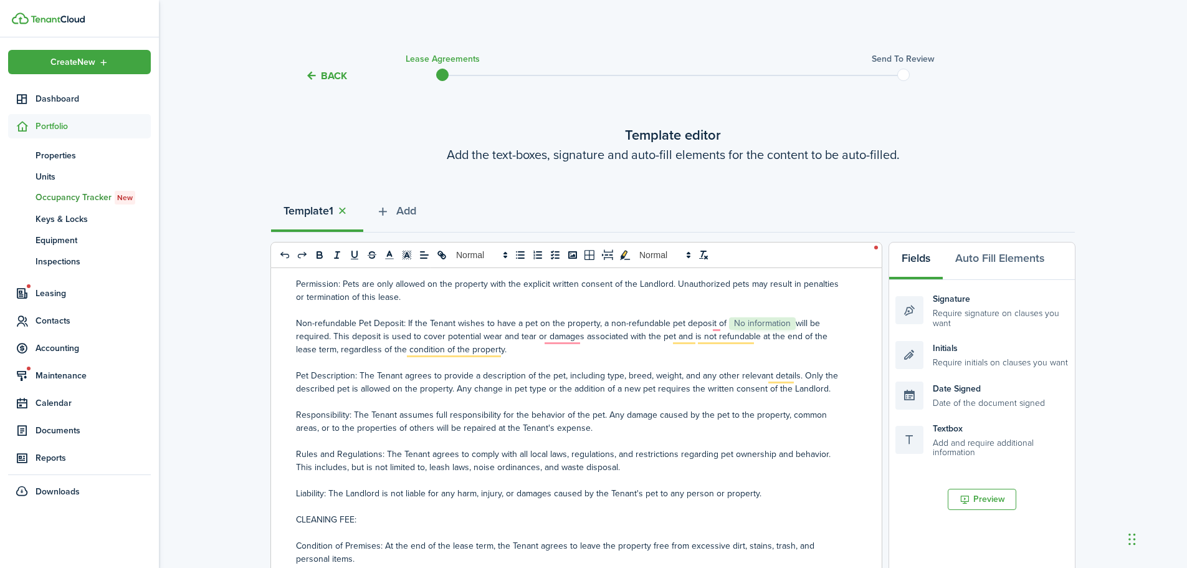
click at [793, 325] on p "Non-refundable Pet Deposit: If the Tenant wishes to have a pet on the property,…" at bounding box center [571, 335] width 551 height 39
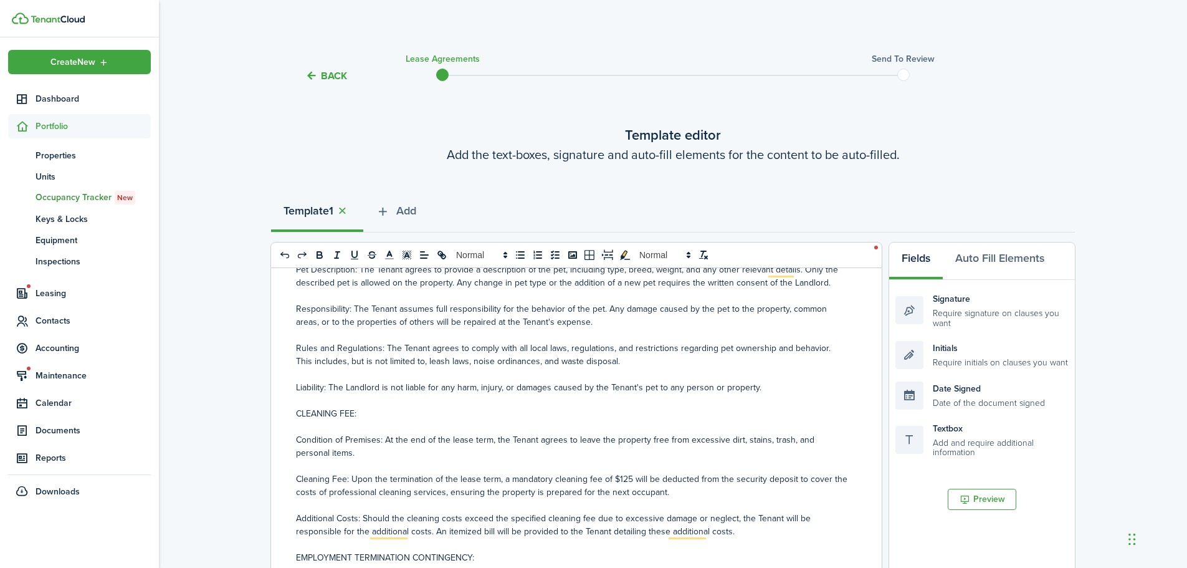
scroll to position [800, 0]
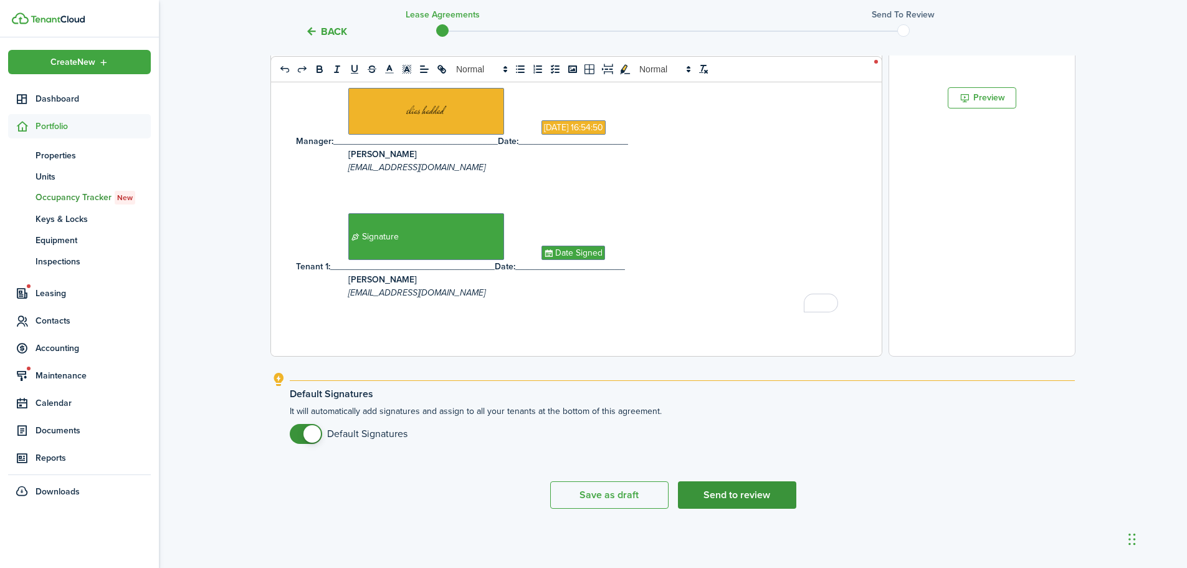
click at [767, 500] on button "Send to review" at bounding box center [737, 494] width 118 height 27
